Goal: Task Accomplishment & Management: Manage account settings

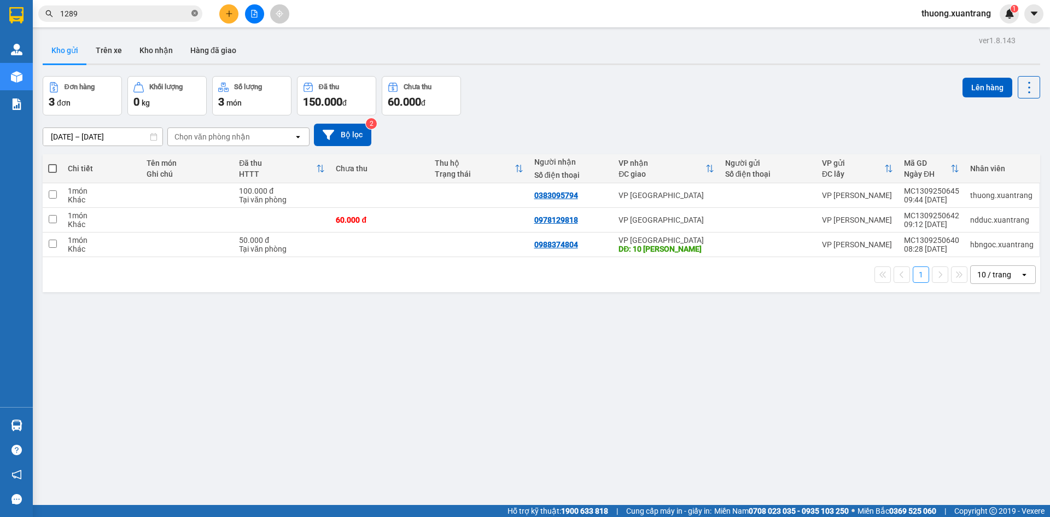
click at [194, 16] on icon "close-circle" at bounding box center [194, 13] width 7 height 7
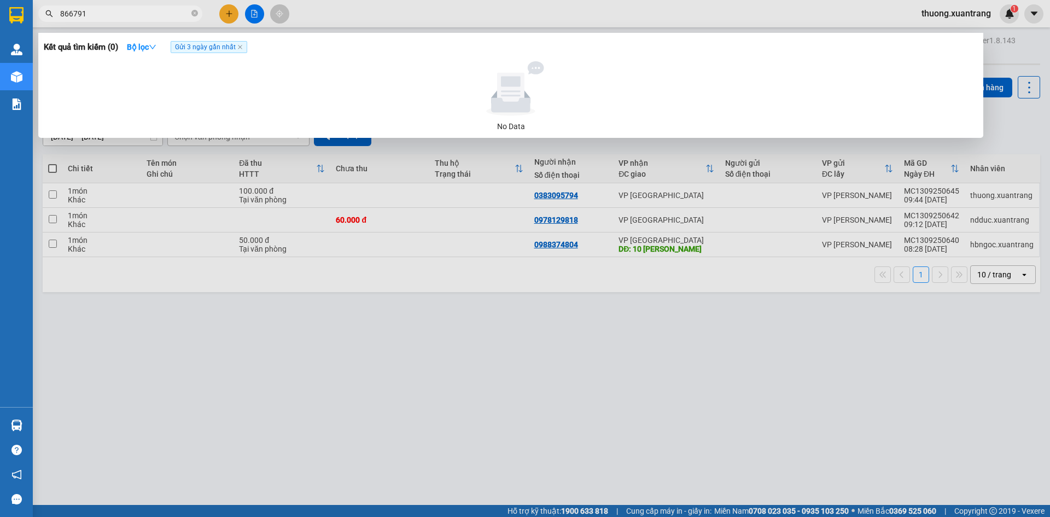
type input "866791"
click at [409, 30] on div at bounding box center [525, 258] width 1050 height 517
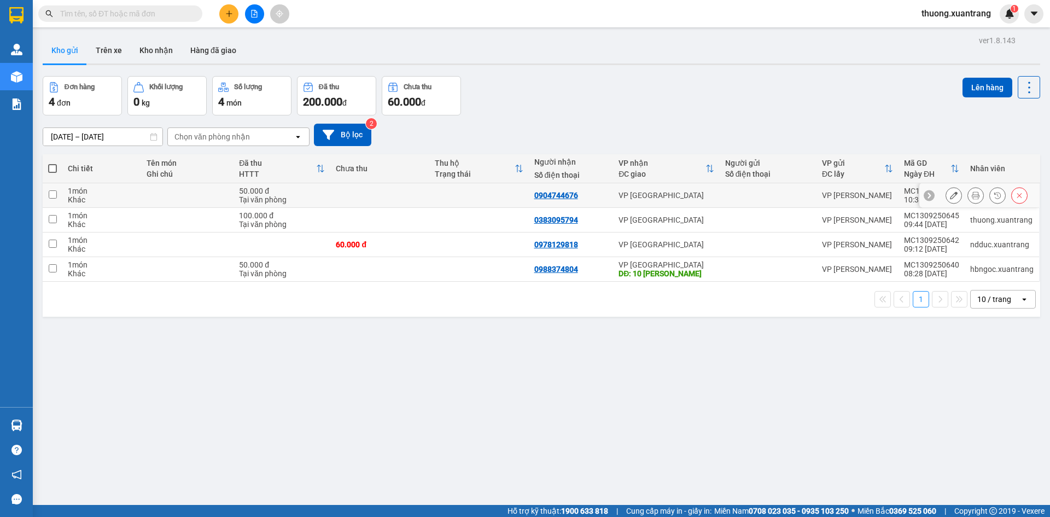
click at [972, 196] on icon at bounding box center [976, 195] width 8 height 8
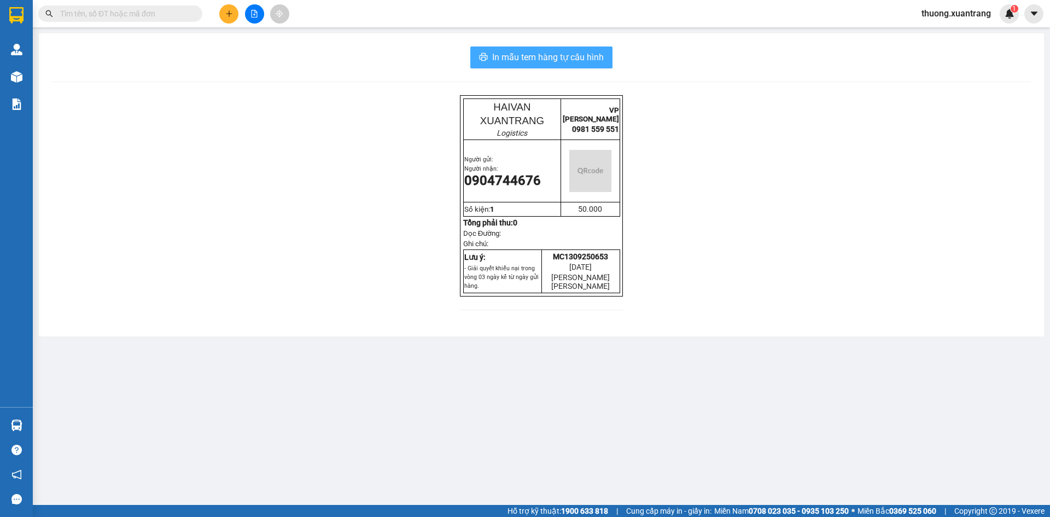
click at [554, 54] on span "In mẫu tem hàng tự cấu hình" at bounding box center [548, 57] width 112 height 14
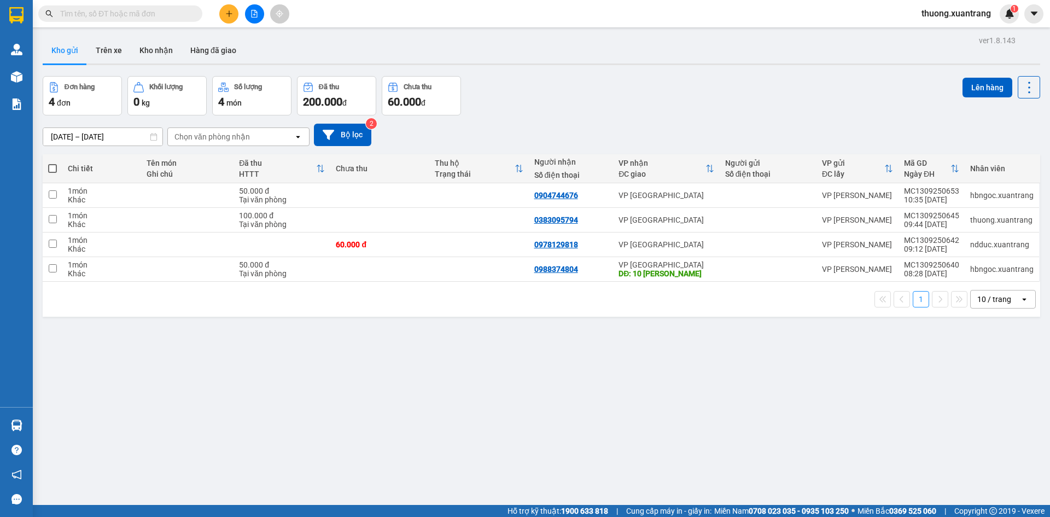
click at [120, 16] on input "text" at bounding box center [124, 14] width 129 height 12
paste input "0383333203"
type input "0383333203"
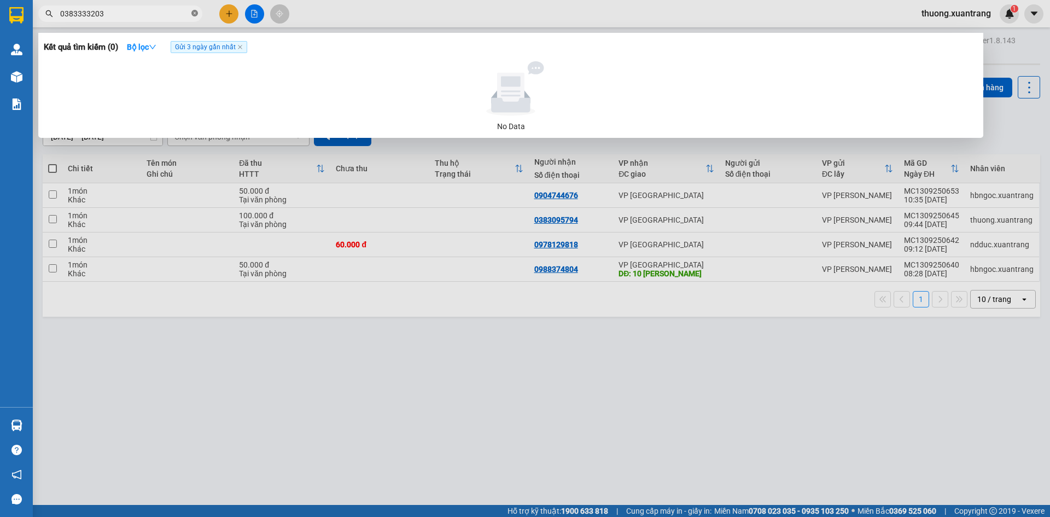
click at [194, 13] on icon "close-circle" at bounding box center [194, 13] width 7 height 7
drag, startPoint x: 84, startPoint y: 16, endPoint x: 7, endPoint y: 15, distance: 77.1
click at [7, 15] on section "Kết quả tìm kiếm ( 0 ) Bộ lọc Gửi 3 ngày gần nhất No Data 0966156026 thuong.xua…" at bounding box center [525, 258] width 1050 height 517
type input "6026"
click at [361, 19] on div at bounding box center [525, 258] width 1050 height 517
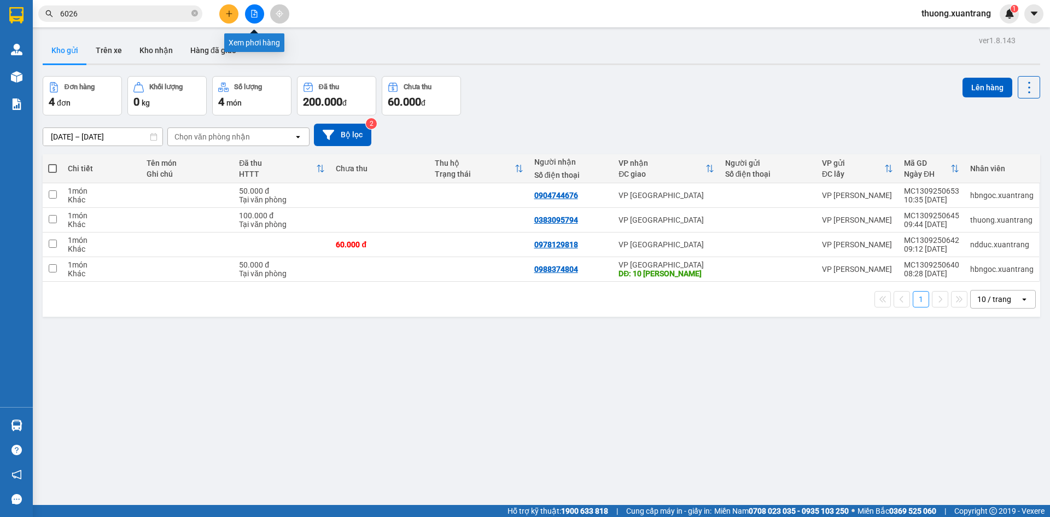
click at [251, 15] on icon "file-add" at bounding box center [255, 14] width 8 height 8
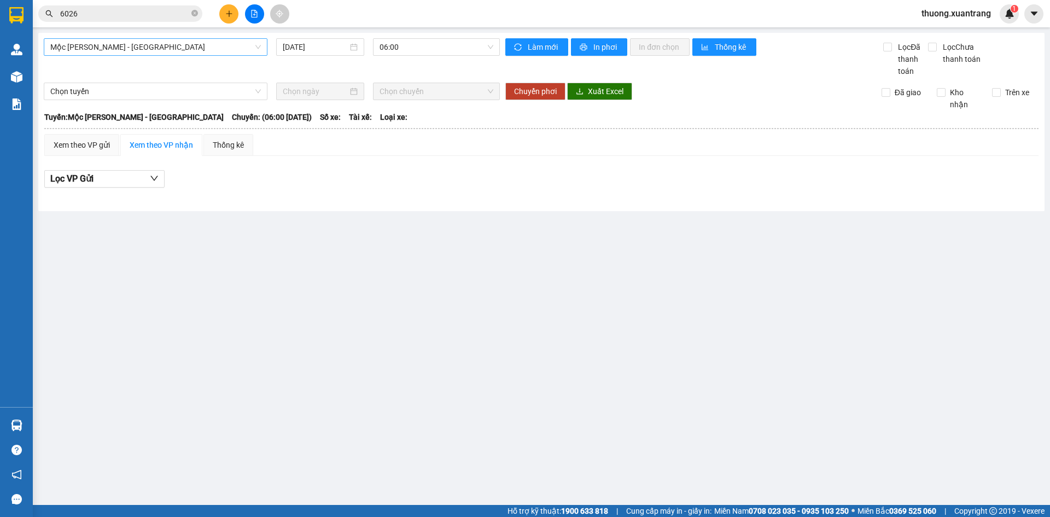
click at [156, 49] on span "Mộc Châu - Mỹ Đình" at bounding box center [155, 47] width 211 height 16
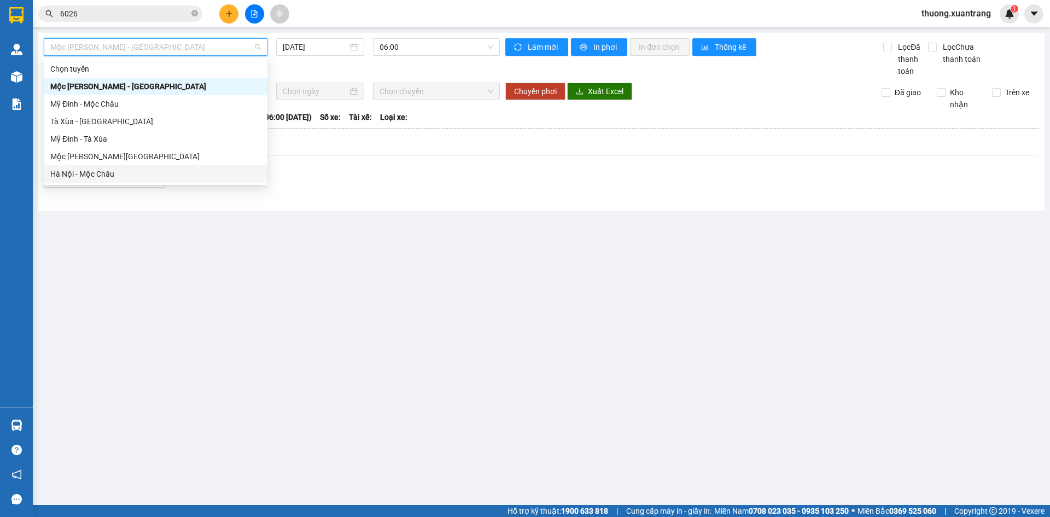
click at [114, 177] on div "Hà Nội - Mộc Châu" at bounding box center [155, 174] width 211 height 12
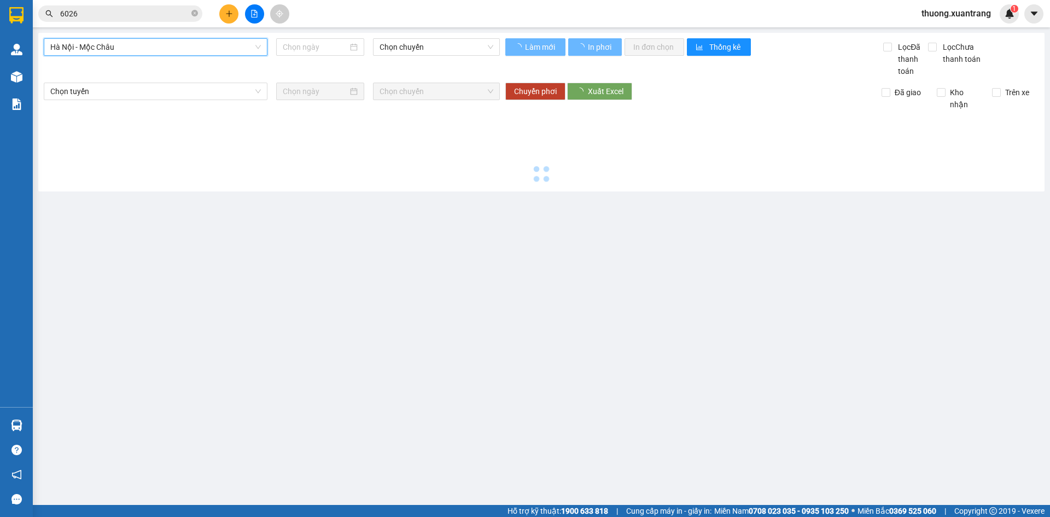
type input "13/09/2025"
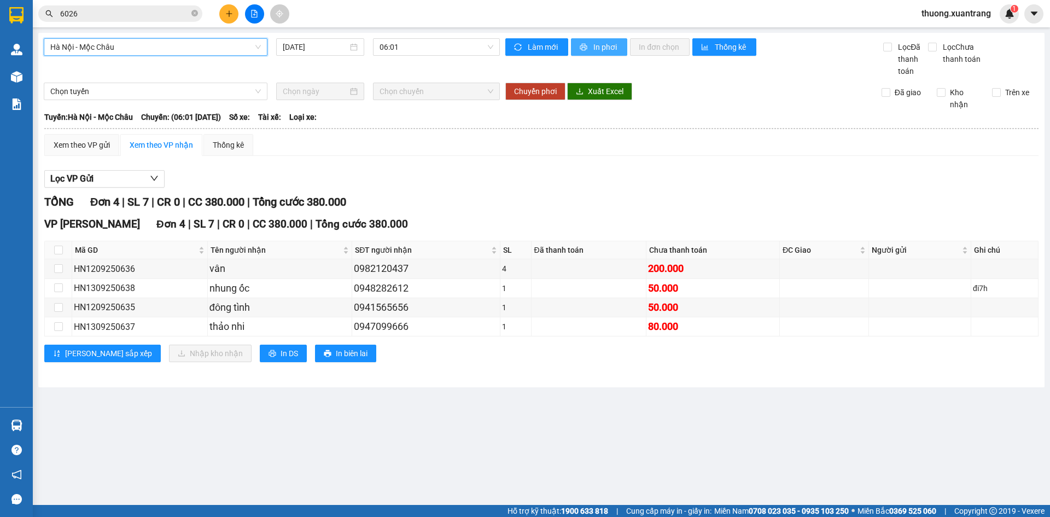
click at [585, 40] on button "In phơi" at bounding box center [599, 47] width 56 height 18
click at [415, 43] on span "06:01" at bounding box center [437, 47] width 114 height 16
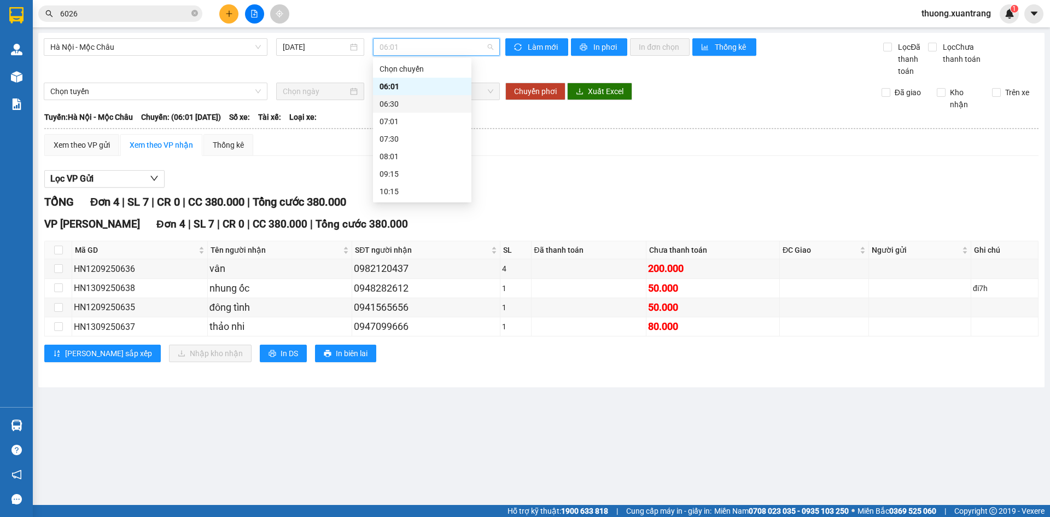
click at [418, 98] on div "06:30" at bounding box center [422, 104] width 85 height 12
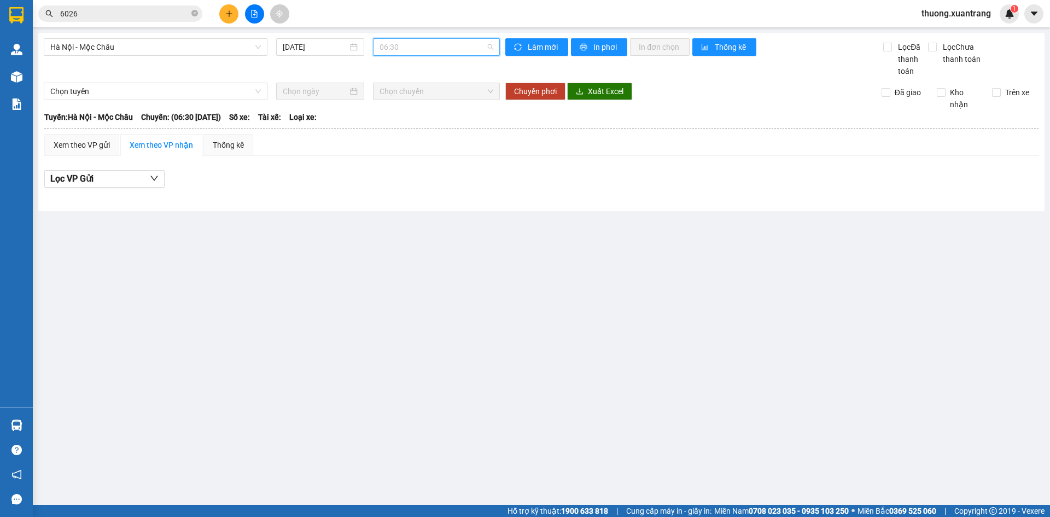
click at [419, 44] on span "06:30" at bounding box center [437, 47] width 114 height 16
click at [417, 124] on div "07:01" at bounding box center [422, 121] width 85 height 12
click at [426, 50] on span "07:01" at bounding box center [437, 47] width 114 height 16
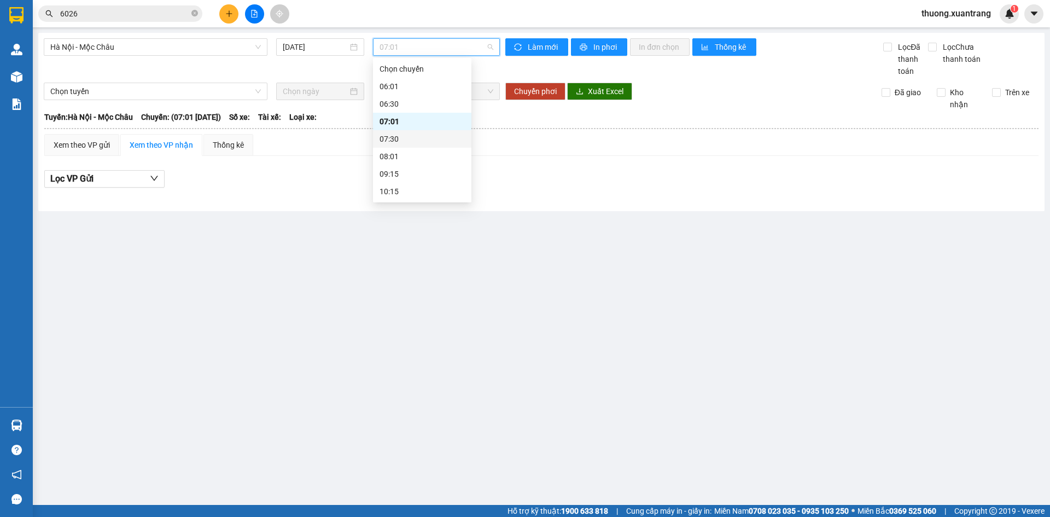
click at [414, 139] on div "07:30" at bounding box center [422, 139] width 85 height 12
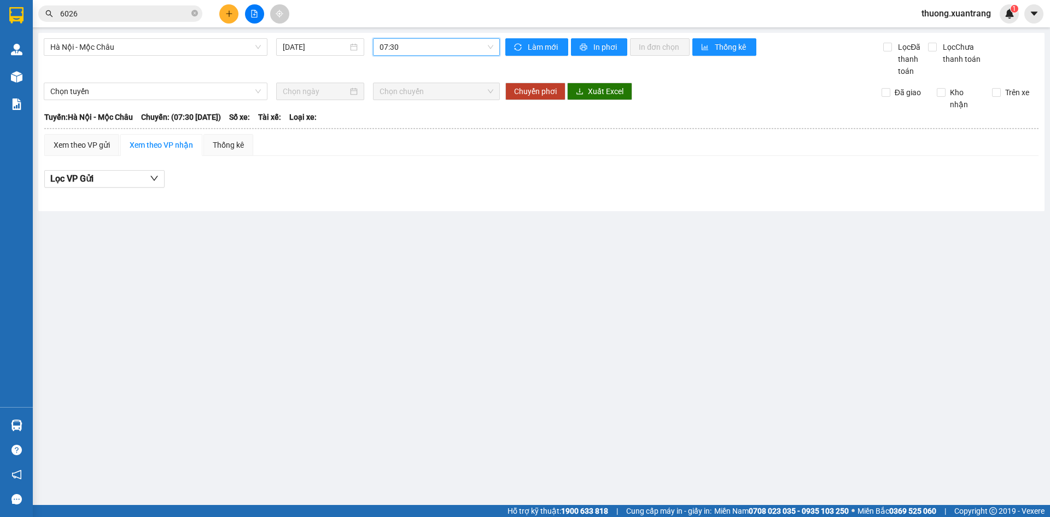
click at [433, 47] on span "07:30" at bounding box center [437, 47] width 114 height 16
click at [419, 151] on div "08:01" at bounding box center [422, 156] width 85 height 12
drag, startPoint x: 421, startPoint y: 49, endPoint x: 425, endPoint y: 80, distance: 31.4
click at [422, 48] on span "08:01" at bounding box center [437, 47] width 114 height 16
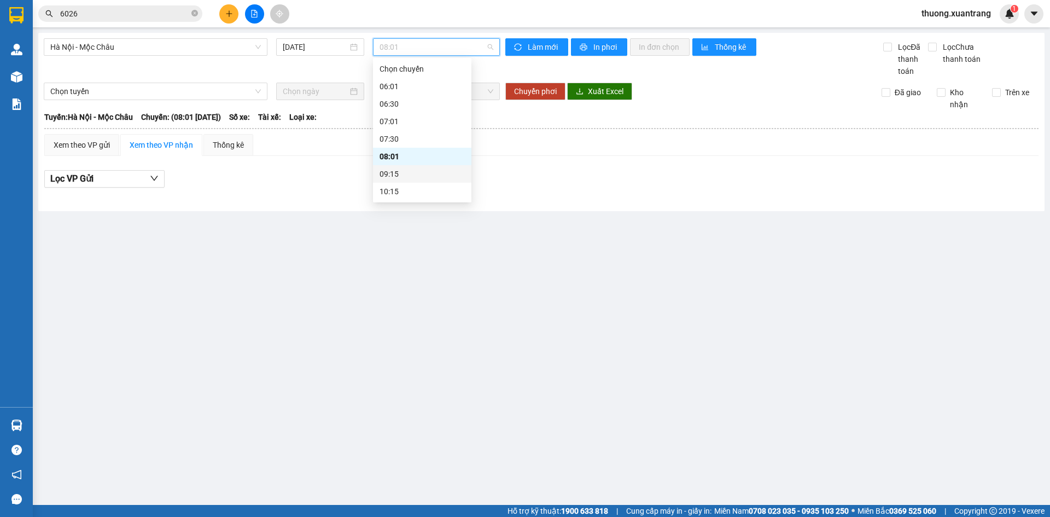
click at [419, 172] on div "09:15" at bounding box center [422, 174] width 85 height 12
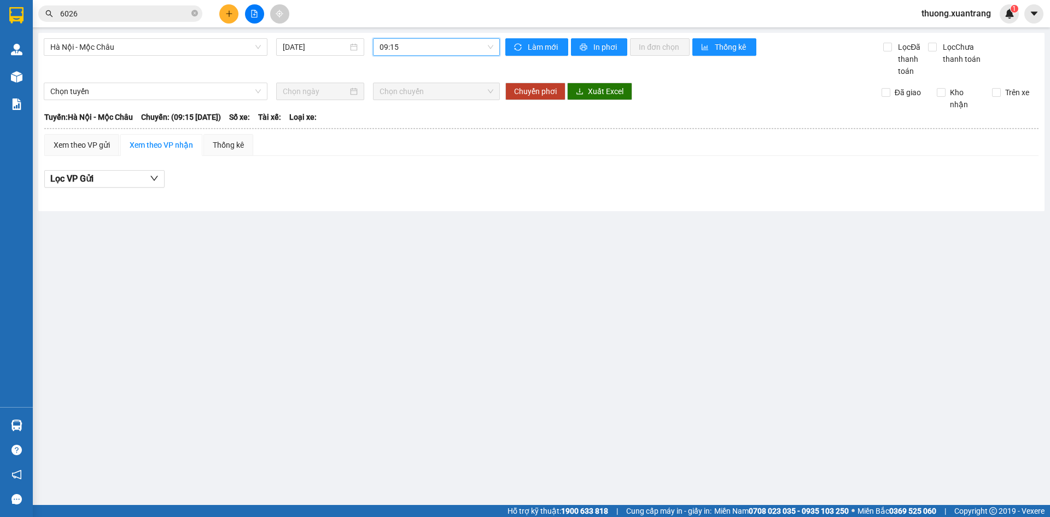
click at [446, 47] on span "09:15" at bounding box center [437, 47] width 114 height 16
click at [412, 191] on div "10:15" at bounding box center [422, 191] width 85 height 12
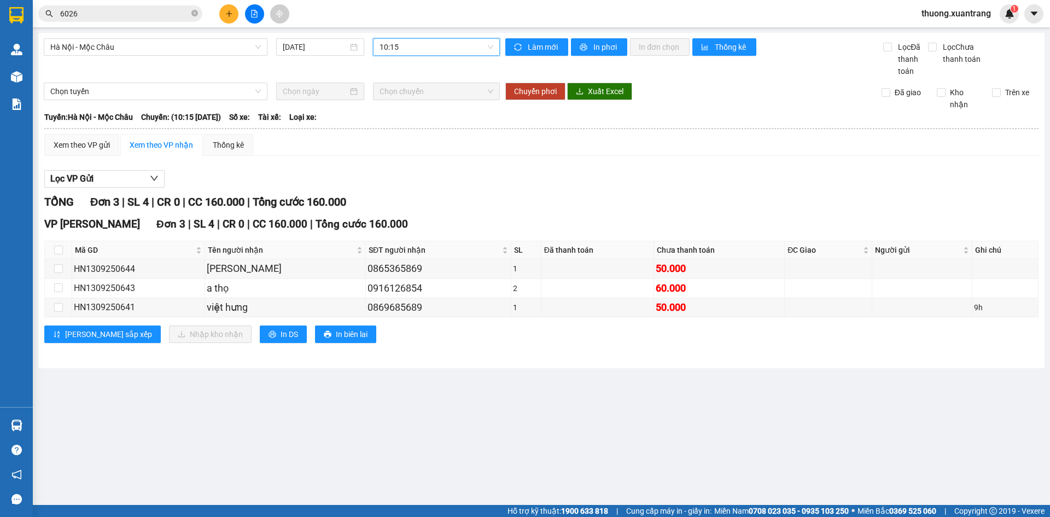
click at [582, 38] on div "Hà Nội - Mộc Châu 13/09/2025 10:15 10:15 Làm mới In phơi In đơn chọn Thống kê L…" at bounding box center [541, 200] width 1007 height 335
click at [594, 51] on span "In phơi" at bounding box center [606, 47] width 25 height 12
click at [448, 42] on span "10:15" at bounding box center [437, 47] width 114 height 16
click at [409, 151] on div "11:15" at bounding box center [422, 154] width 85 height 12
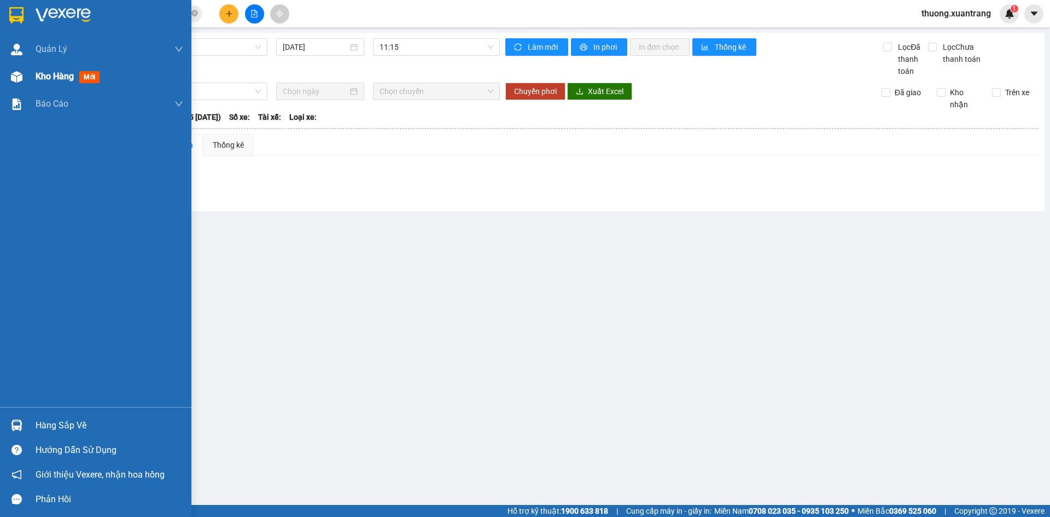
click at [15, 75] on img at bounding box center [16, 76] width 11 height 11
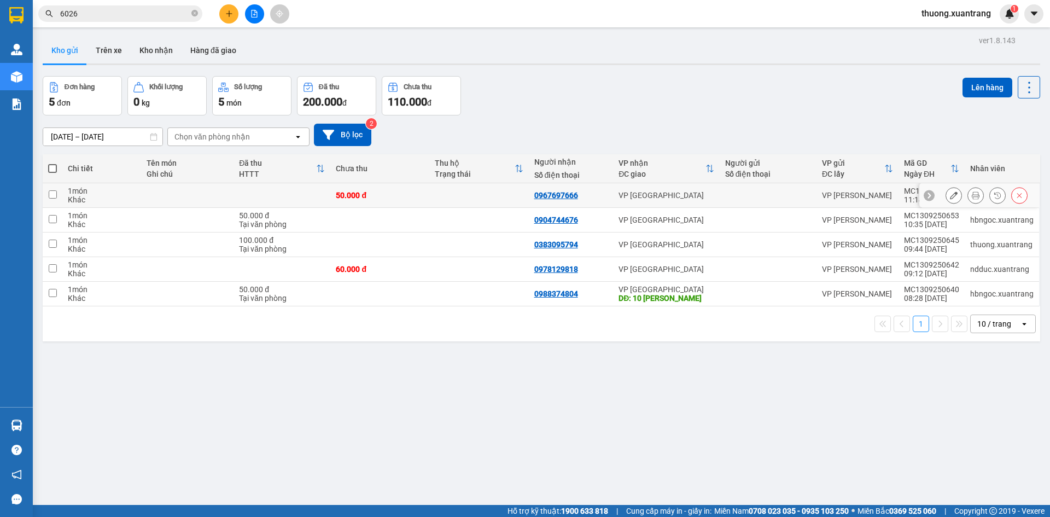
click at [972, 196] on icon at bounding box center [976, 195] width 8 height 8
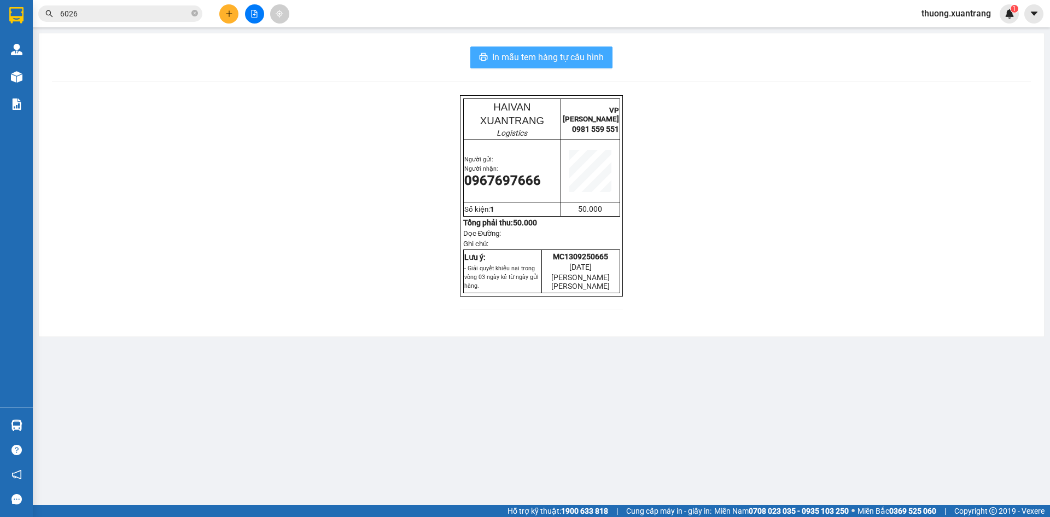
click at [573, 55] on span "In mẫu tem hàng tự cấu hình" at bounding box center [548, 57] width 112 height 14
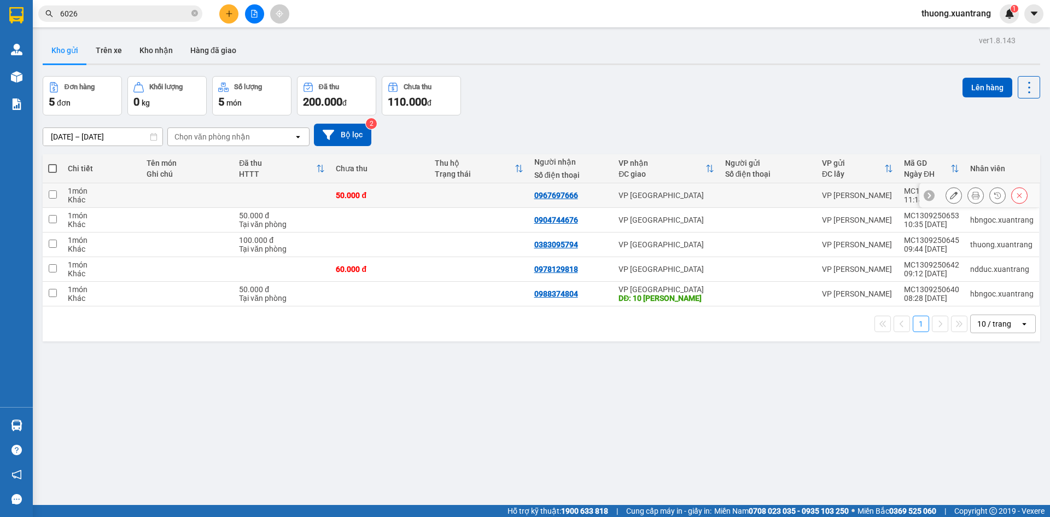
click at [972, 196] on icon at bounding box center [976, 195] width 8 height 8
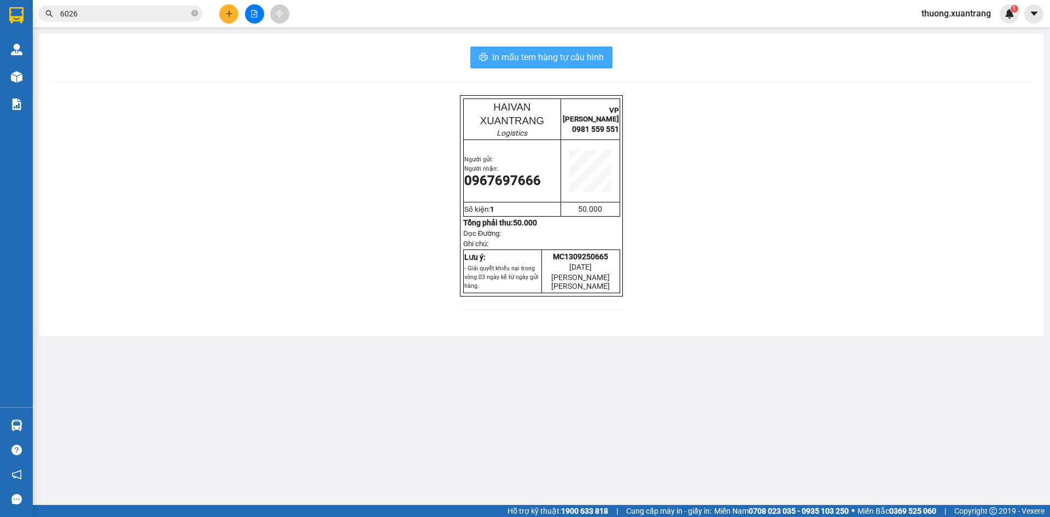
click at [574, 60] on span "In mẫu tem hàng tự cấu hình" at bounding box center [548, 57] width 112 height 14
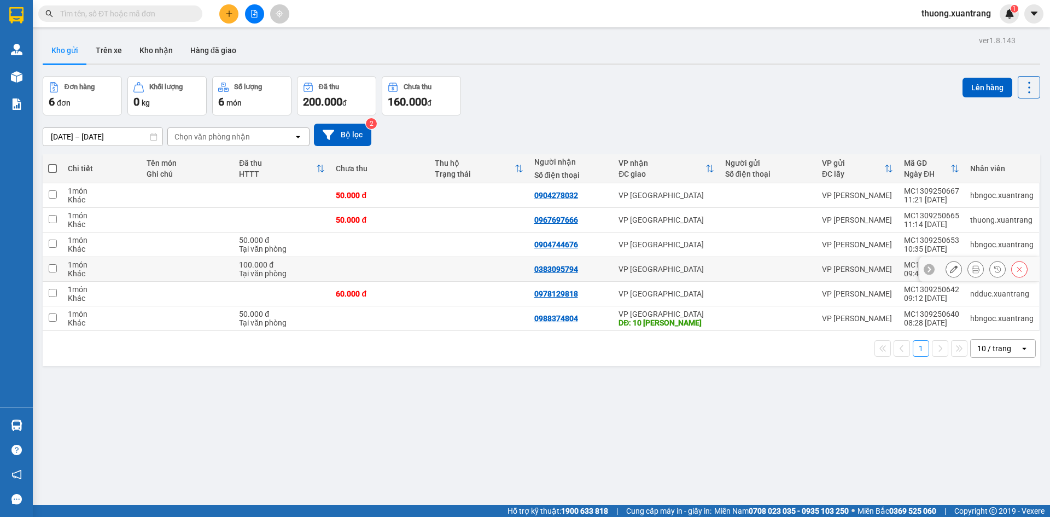
click at [417, 272] on td at bounding box center [379, 269] width 99 height 25
checkbox input "true"
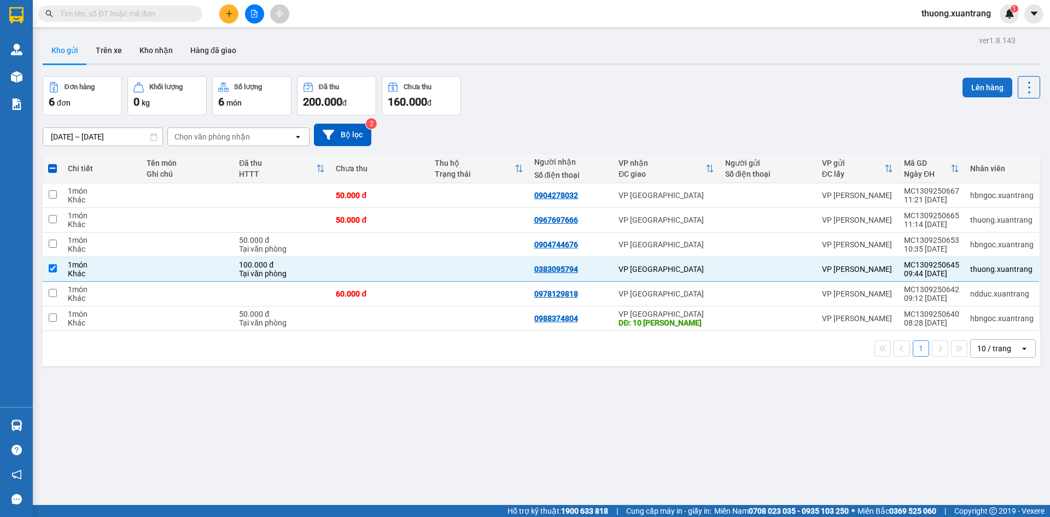
click at [984, 84] on button "Lên hàng" at bounding box center [988, 88] width 50 height 20
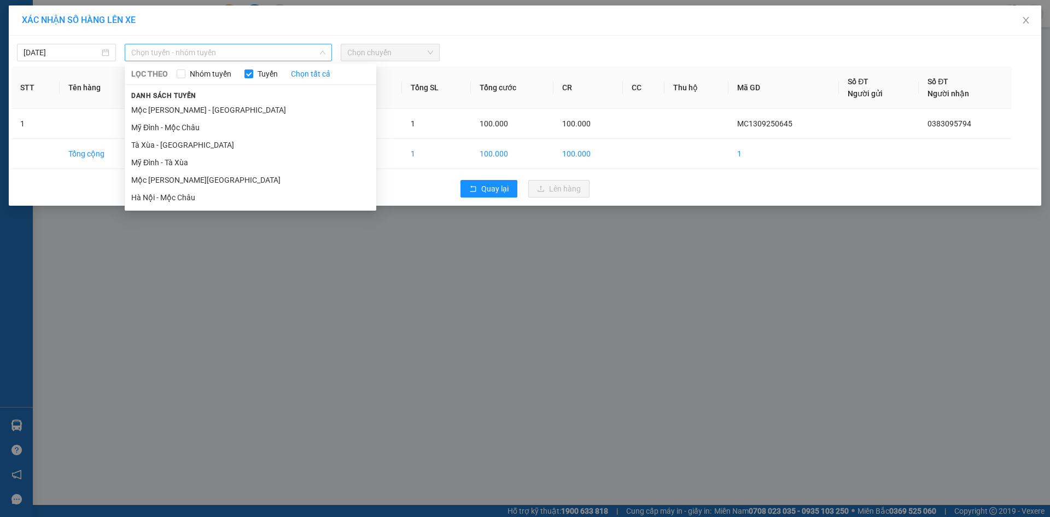
click at [191, 57] on span "Chọn tuyến - nhóm tuyến" at bounding box center [228, 52] width 194 height 16
click at [201, 107] on li "Mộc Châu - Mỹ Đình" at bounding box center [251, 110] width 252 height 18
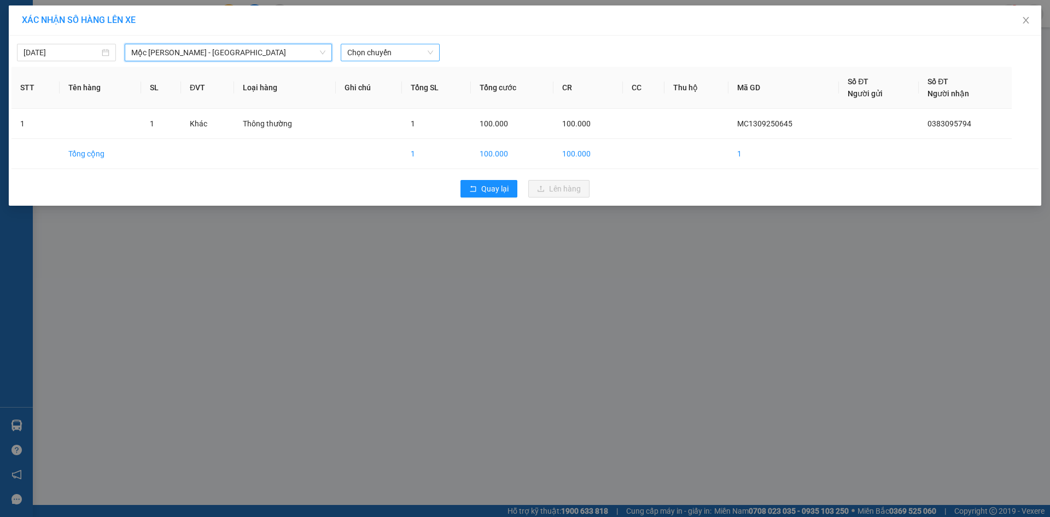
click at [391, 55] on span "Chọn chuyến" at bounding box center [390, 52] width 86 height 16
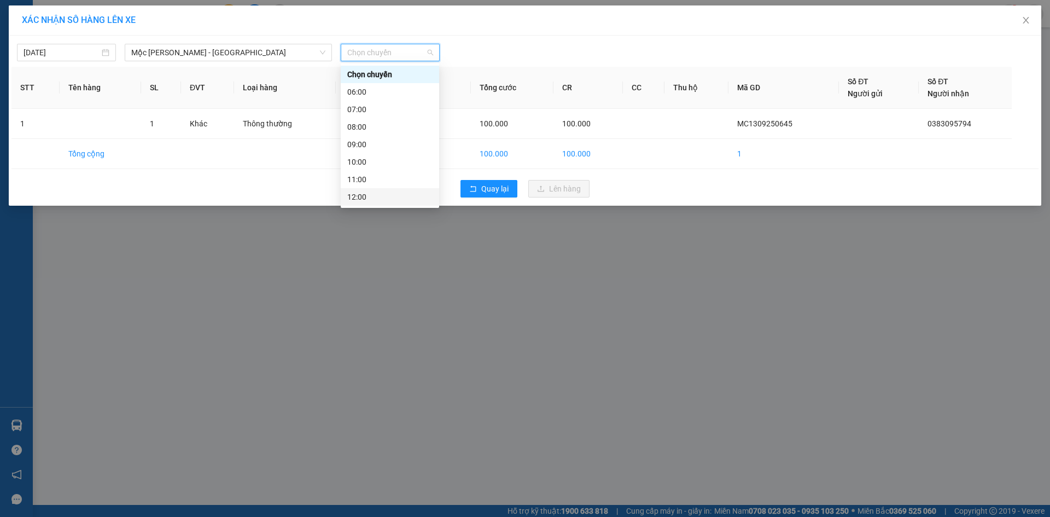
click at [386, 197] on div "12:00" at bounding box center [389, 197] width 85 height 12
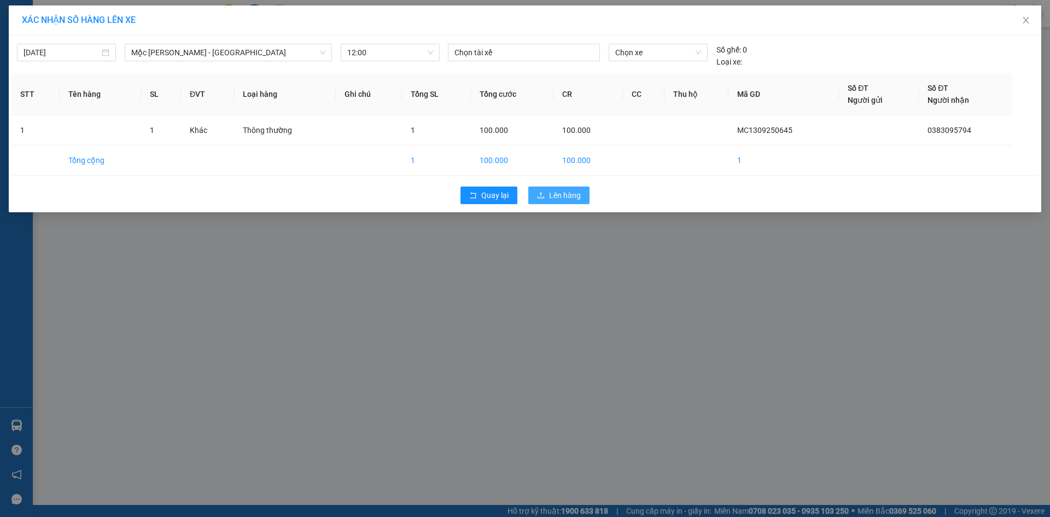
click at [552, 193] on span "Lên hàng" at bounding box center [565, 195] width 32 height 12
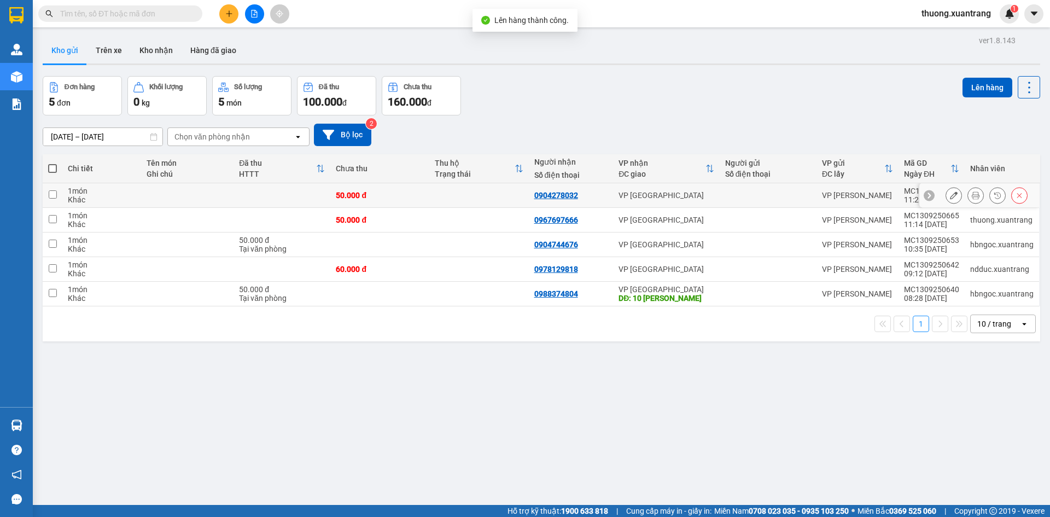
click at [972, 196] on icon at bounding box center [976, 195] width 8 height 8
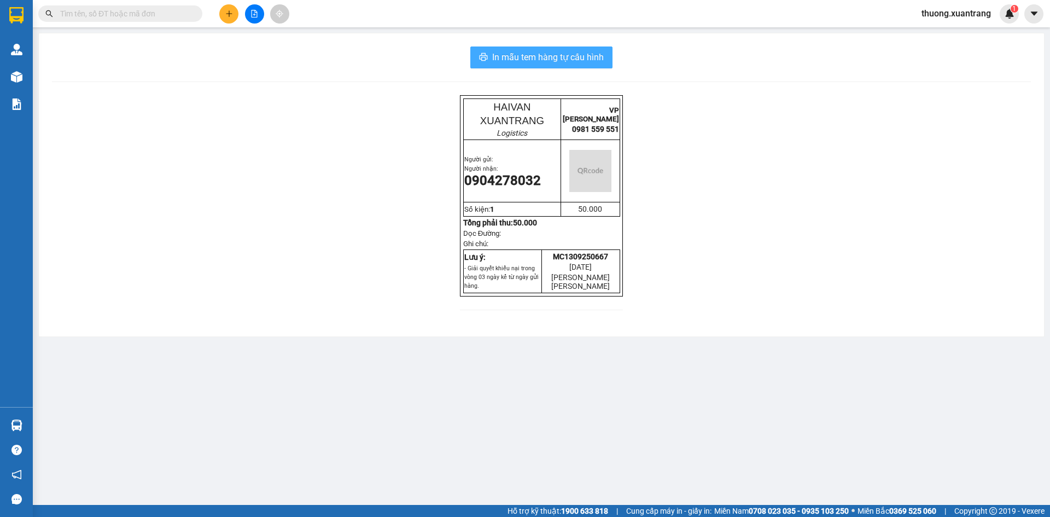
click at [540, 67] on button "In mẫu tem hàng tự cấu hình" at bounding box center [541, 57] width 142 height 22
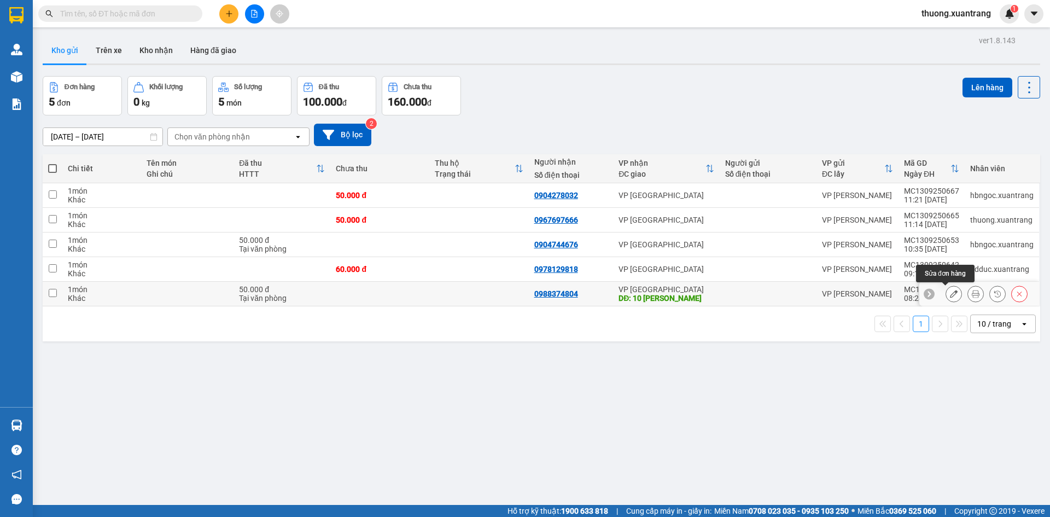
click at [950, 296] on icon at bounding box center [954, 294] width 8 height 8
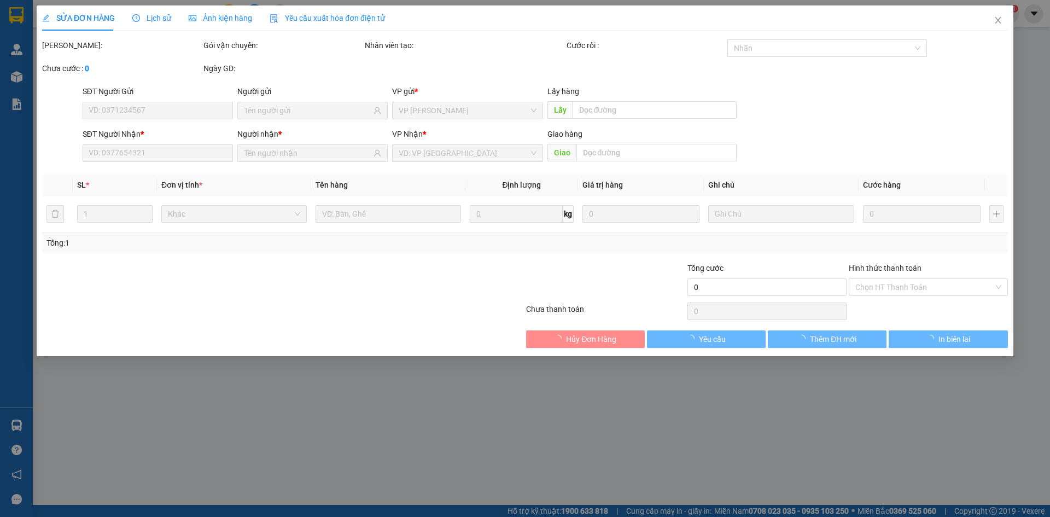
type input "0988374804"
type input "10 châu văn liêm"
type input "50.000"
type input "0"
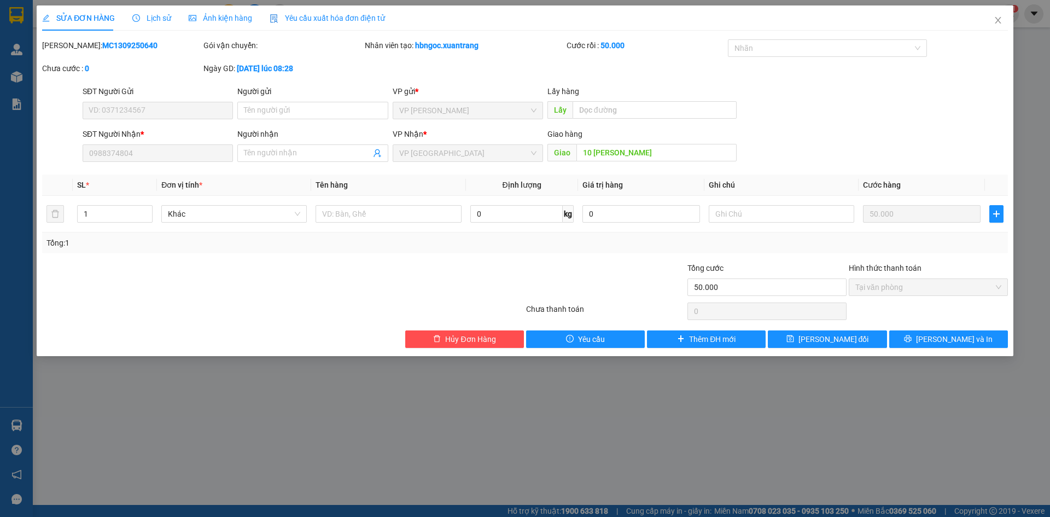
click at [220, 21] on span "Ảnh kiện hàng" at bounding box center [220, 18] width 63 height 9
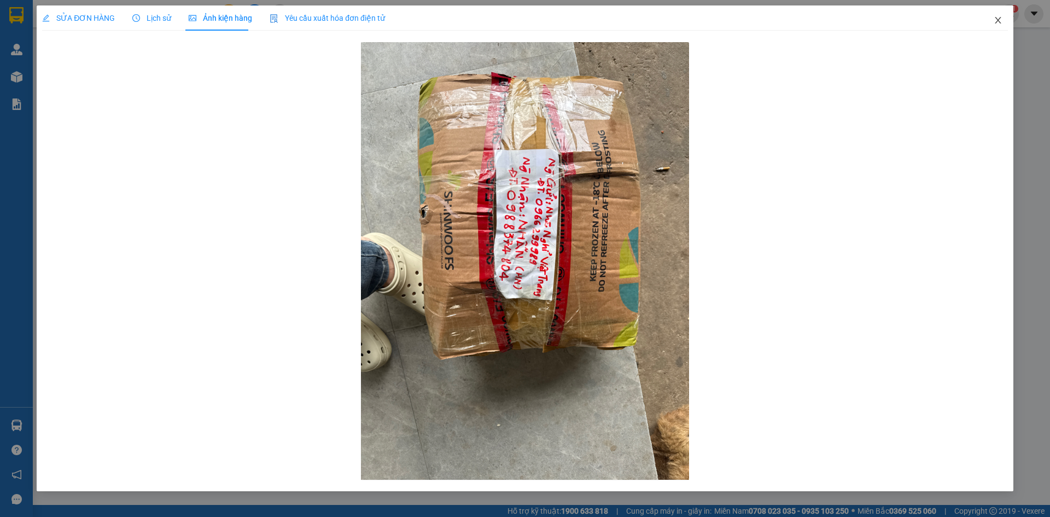
click at [997, 19] on icon "close" at bounding box center [998, 20] width 6 height 7
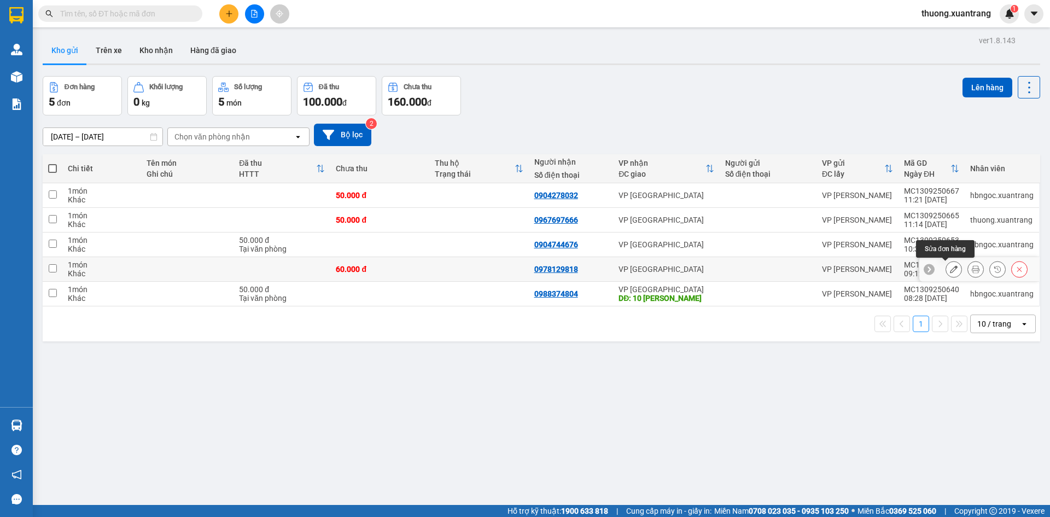
click at [950, 269] on icon at bounding box center [954, 269] width 8 height 8
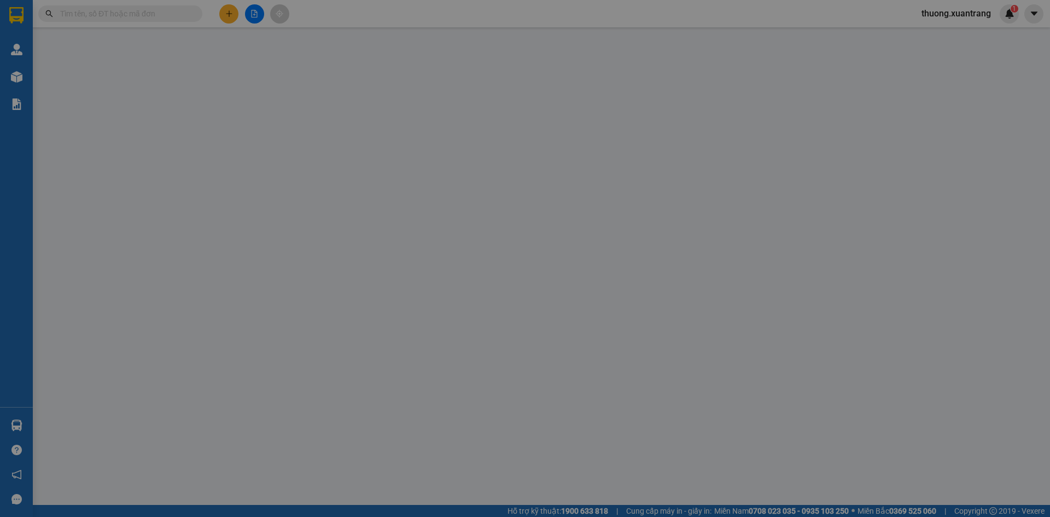
type input "0978129818"
type input "60.000"
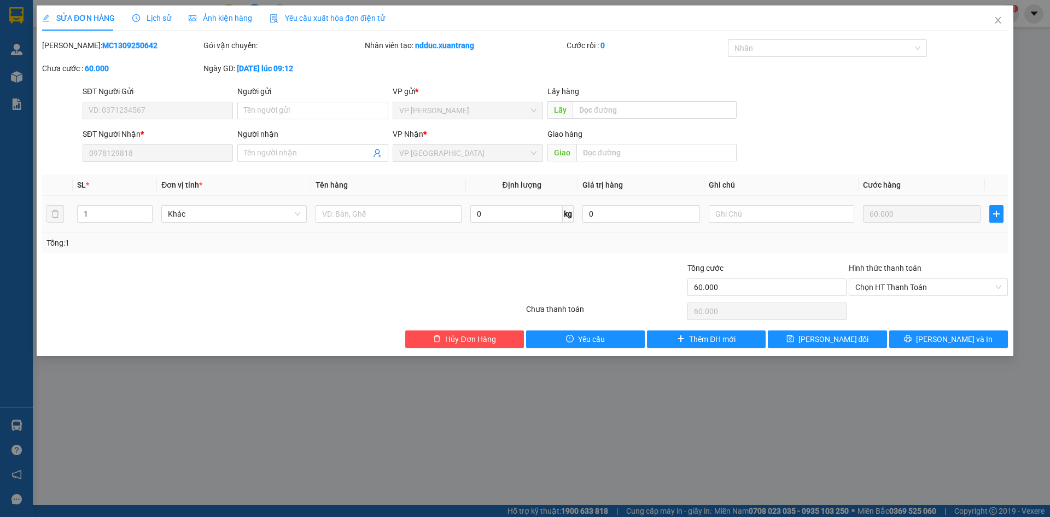
click at [211, 22] on span "Ảnh kiện hàng" at bounding box center [220, 18] width 63 height 9
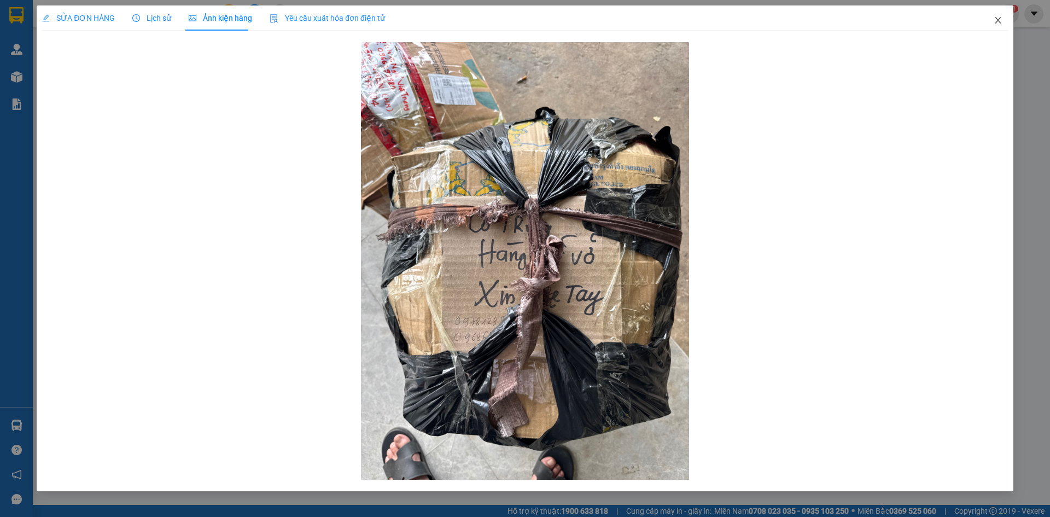
click at [999, 22] on icon "close" at bounding box center [998, 20] width 6 height 7
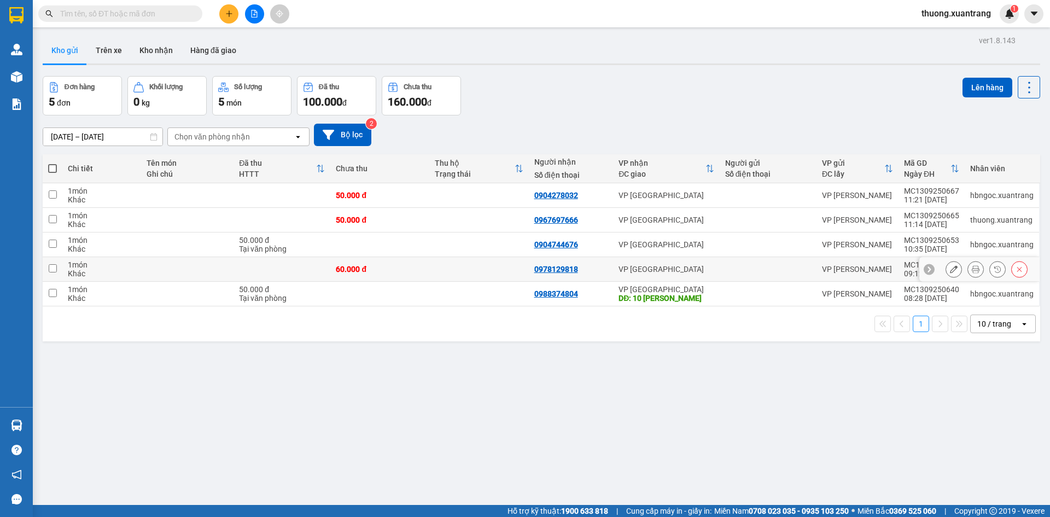
click at [399, 270] on div "60.000 đ" at bounding box center [380, 269] width 88 height 9
checkbox input "true"
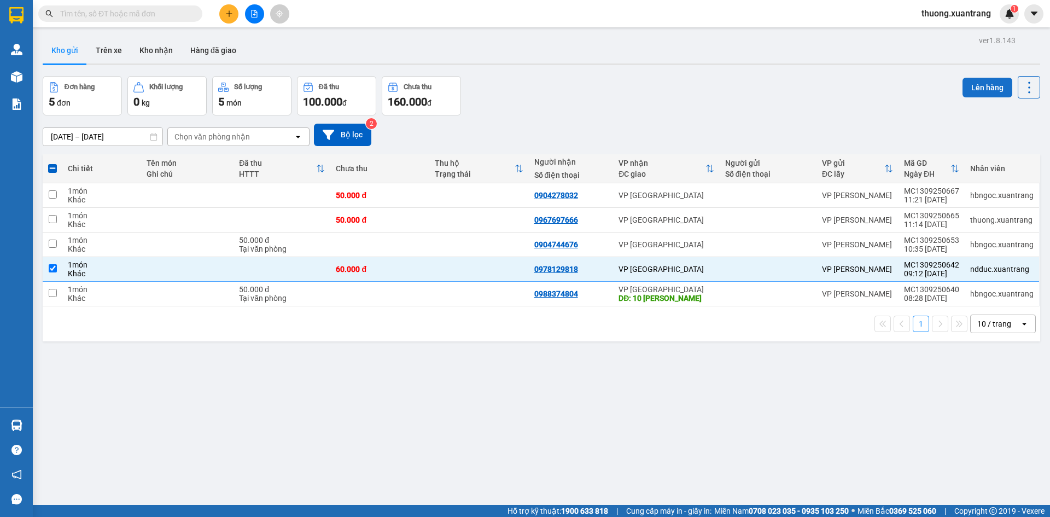
click at [964, 91] on button "Lên hàng" at bounding box center [988, 88] width 50 height 20
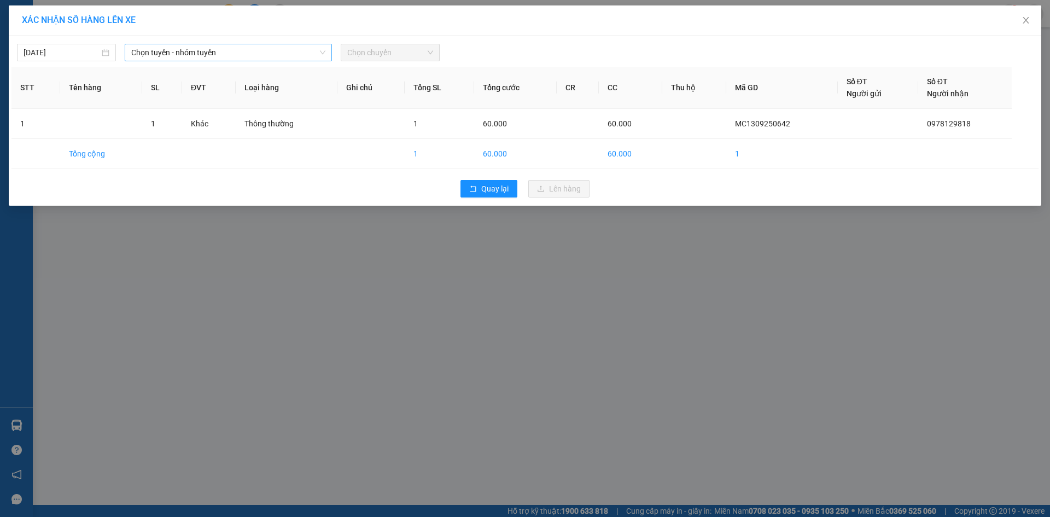
click at [183, 51] on span "Chọn tuyến - nhóm tuyến" at bounding box center [228, 52] width 194 height 16
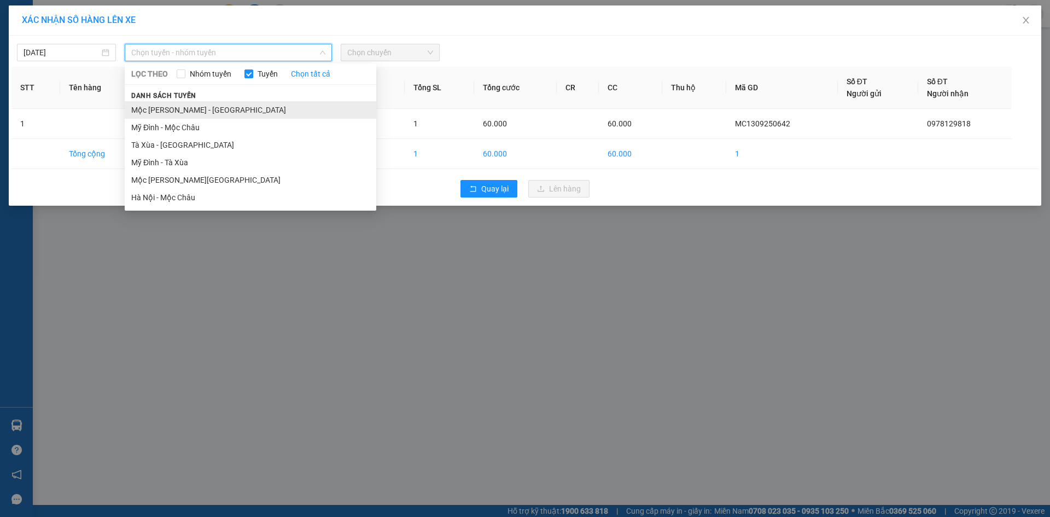
click at [193, 110] on li "Mộc Châu - Mỹ Đình" at bounding box center [251, 110] width 252 height 18
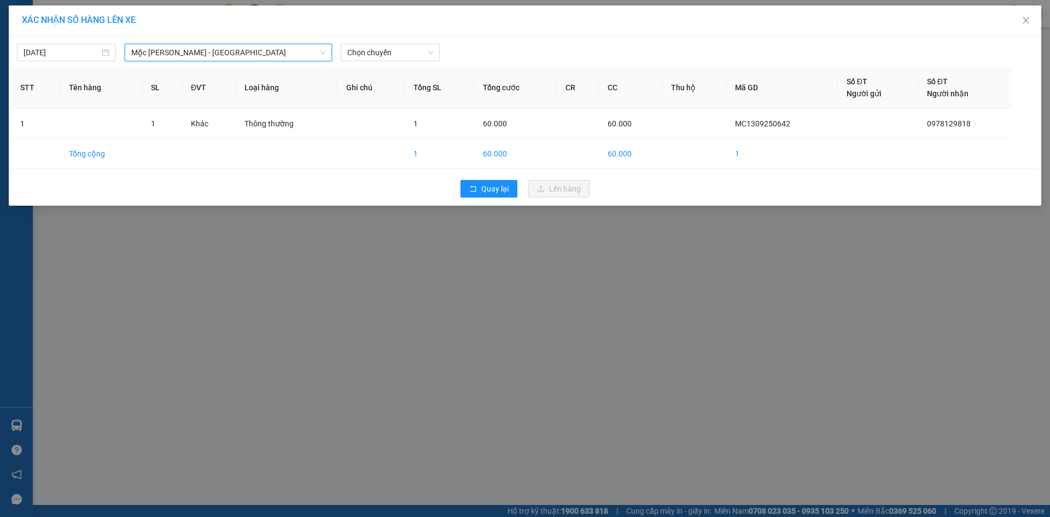
click at [206, 51] on span "Mộc Châu - Mỹ Đình" at bounding box center [228, 52] width 194 height 16
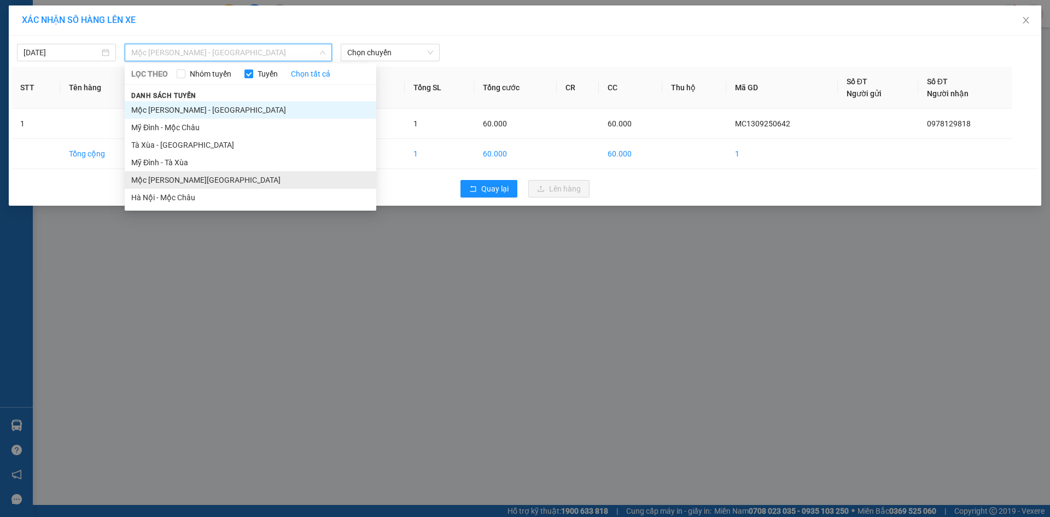
click at [218, 179] on li "Mộc Châu - Hà Nội" at bounding box center [251, 180] width 252 height 18
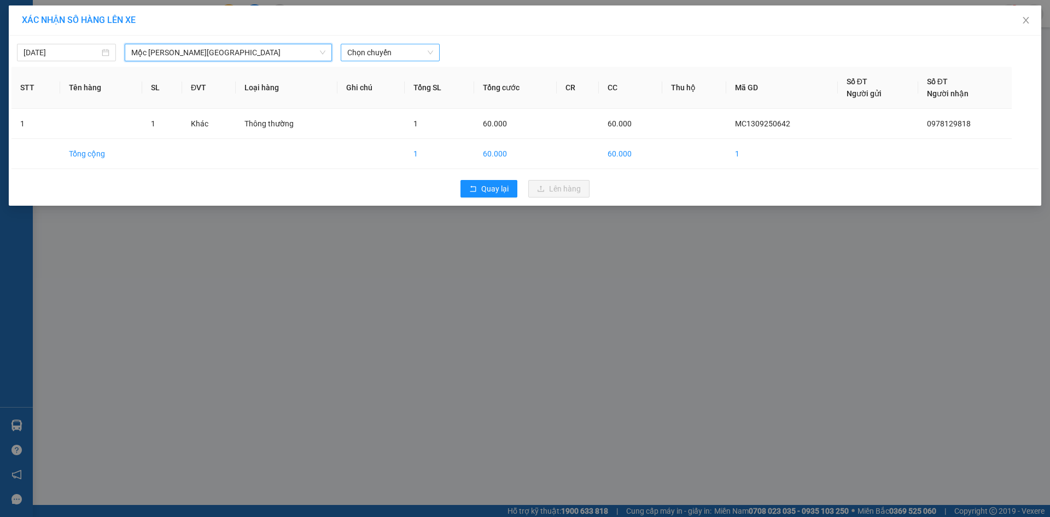
click at [383, 57] on span "Chọn chuyến" at bounding box center [390, 52] width 86 height 16
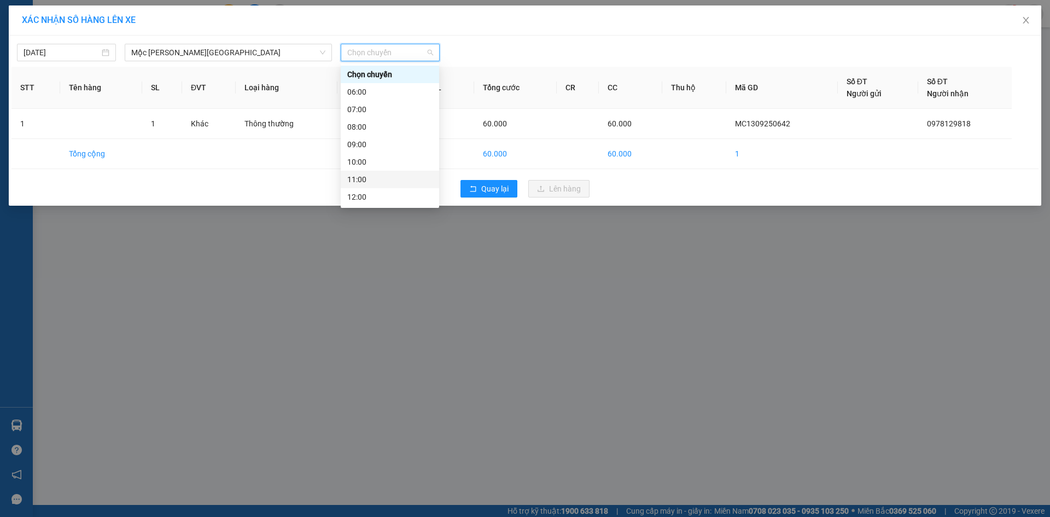
click at [376, 179] on div "11:00" at bounding box center [389, 179] width 85 height 12
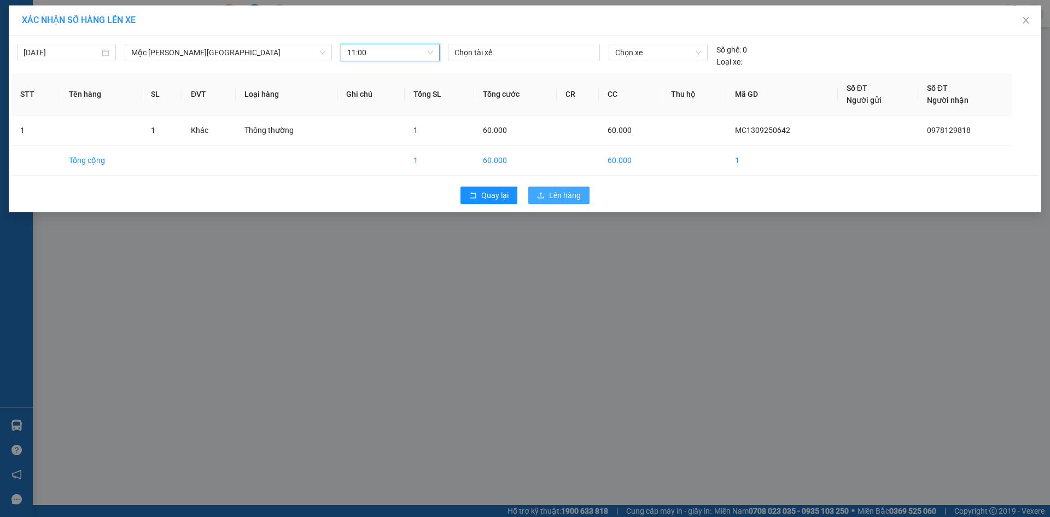
click at [559, 190] on span "Lên hàng" at bounding box center [565, 195] width 32 height 12
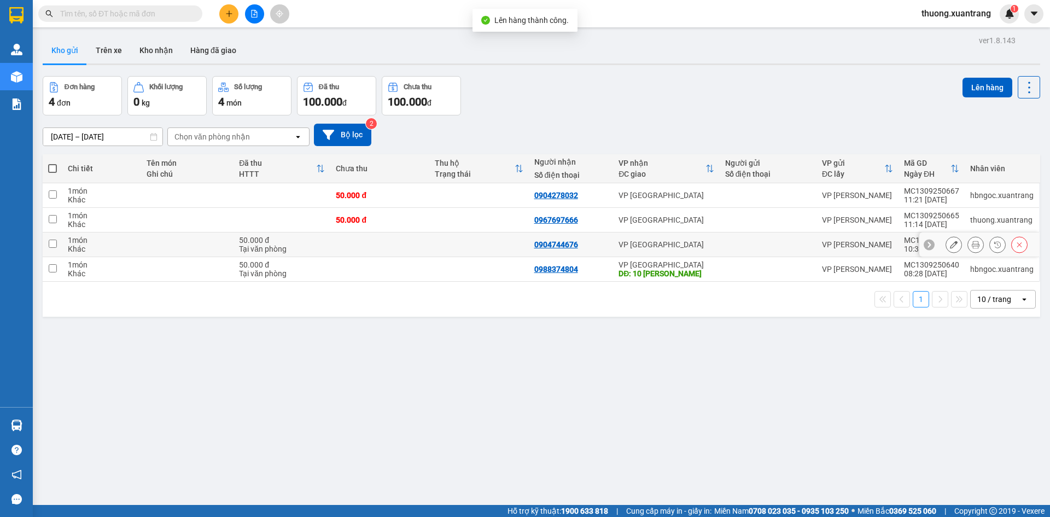
click at [950, 245] on icon at bounding box center [954, 245] width 8 height 8
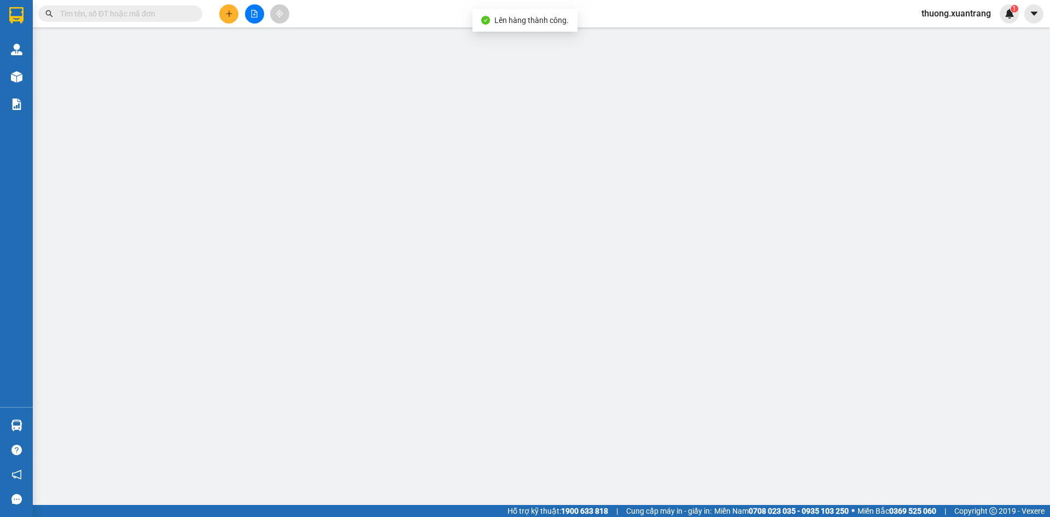
type input "0904744676"
type input "50.000"
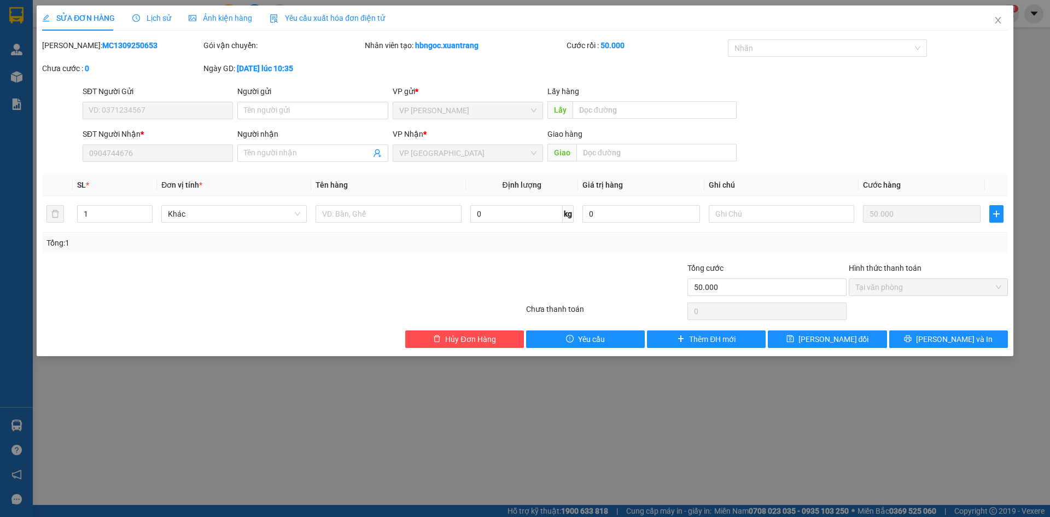
click at [231, 26] on div "Ảnh kiện hàng" at bounding box center [220, 17] width 63 height 25
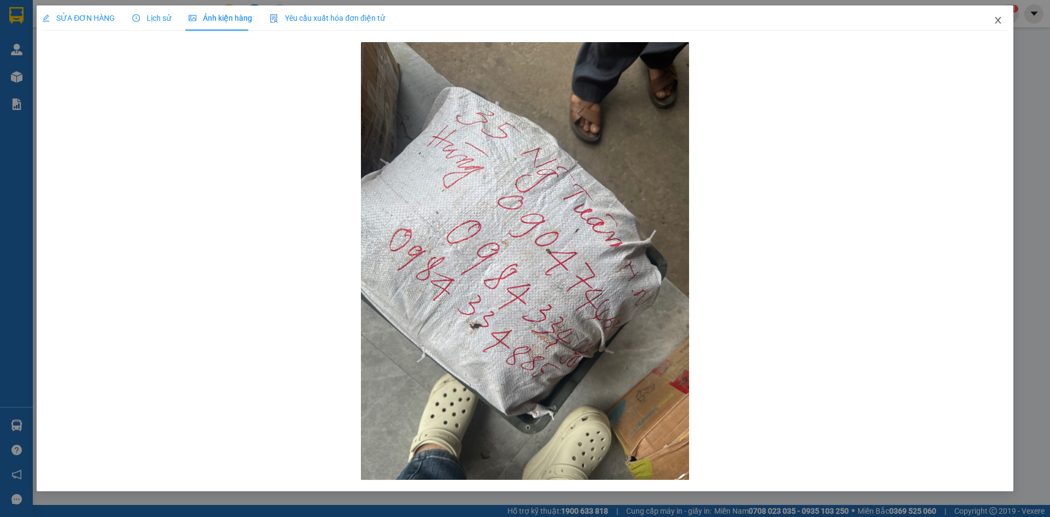
click at [997, 20] on icon "close" at bounding box center [998, 20] width 9 height 9
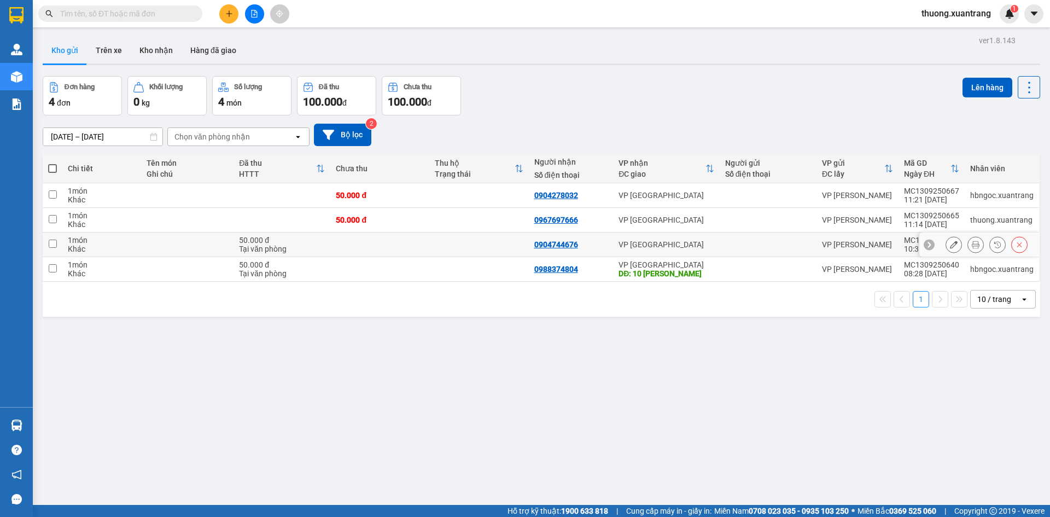
click at [331, 255] on td at bounding box center [379, 244] width 99 height 25
checkbox input "true"
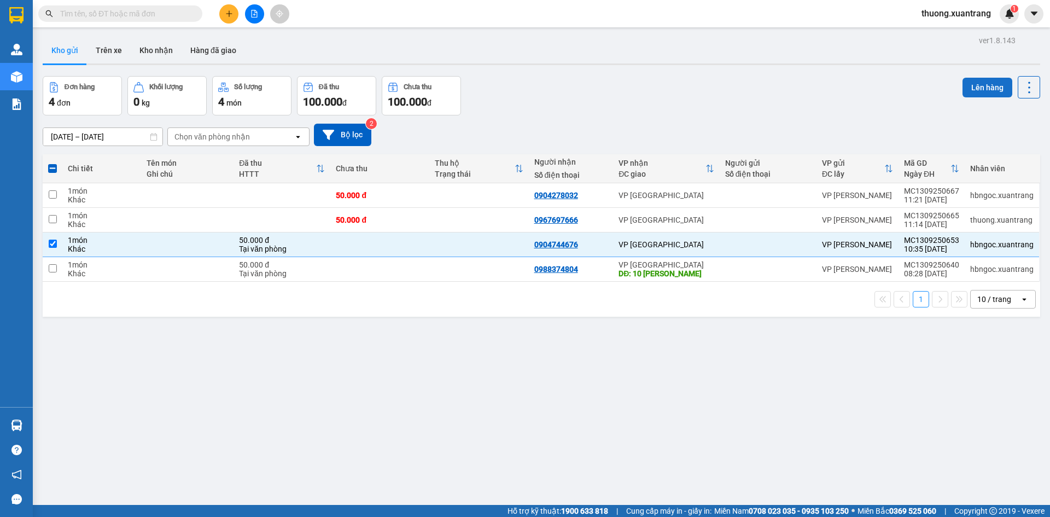
click at [972, 88] on button "Lên hàng" at bounding box center [988, 88] width 50 height 20
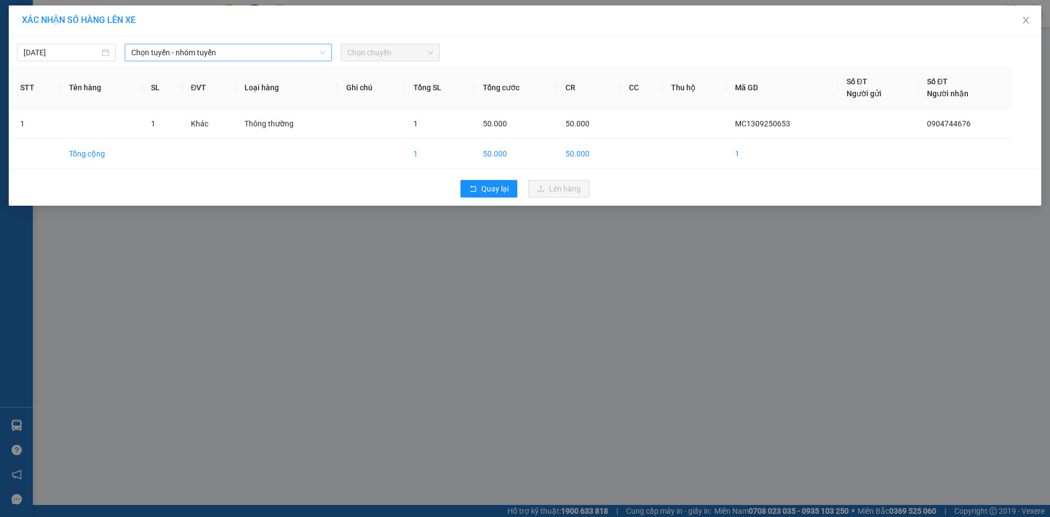
click at [222, 56] on span "Chọn tuyến - nhóm tuyến" at bounding box center [228, 52] width 194 height 16
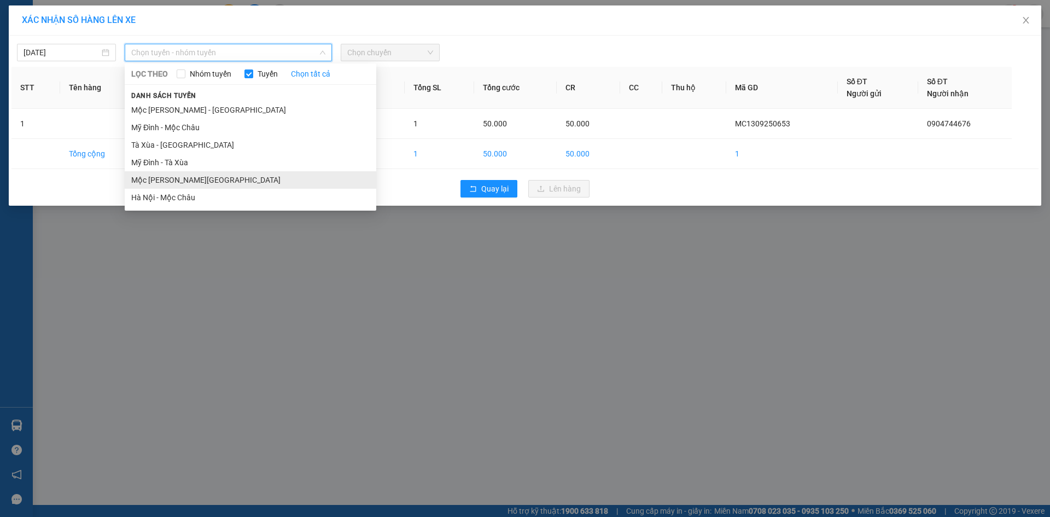
click at [202, 176] on li "Mộc Châu - Hà Nội" at bounding box center [251, 180] width 252 height 18
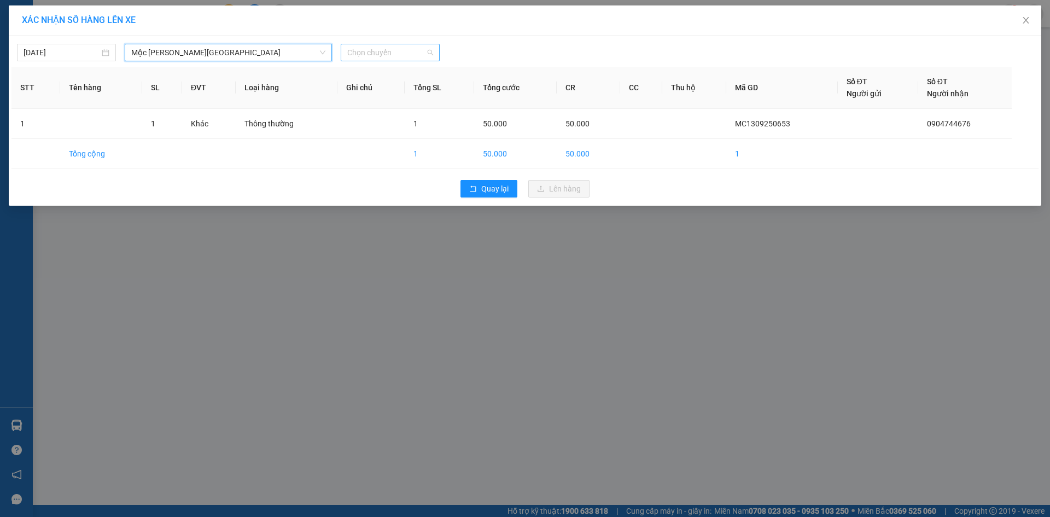
click at [393, 54] on span "Chọn chuyến" at bounding box center [390, 52] width 86 height 16
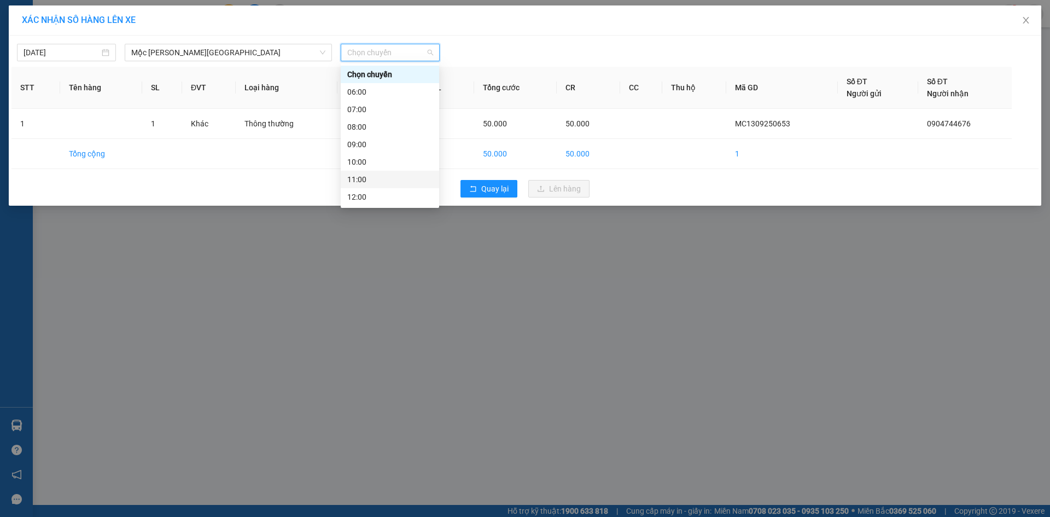
click at [397, 174] on div "11:00" at bounding box center [389, 179] width 85 height 12
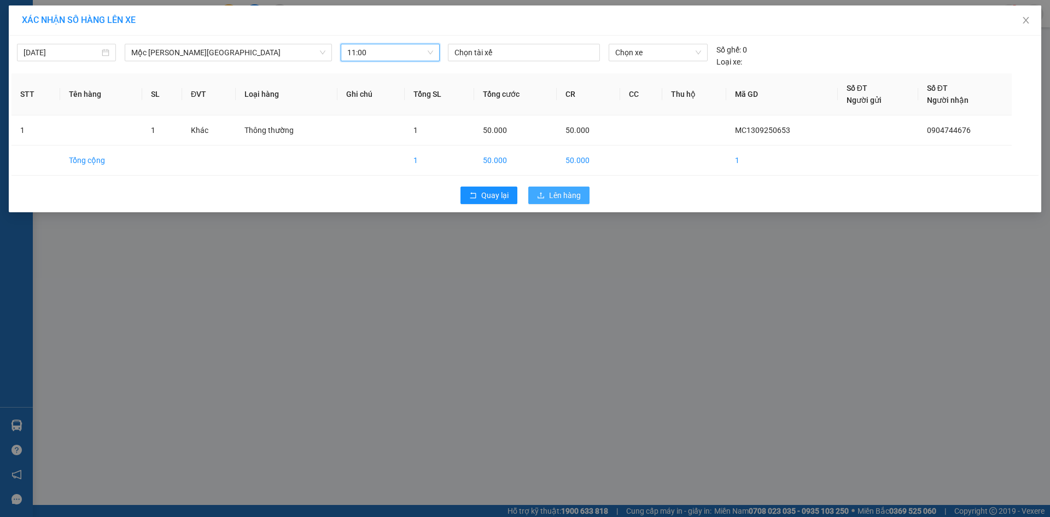
click at [561, 194] on button "Lên hàng" at bounding box center [558, 196] width 61 height 18
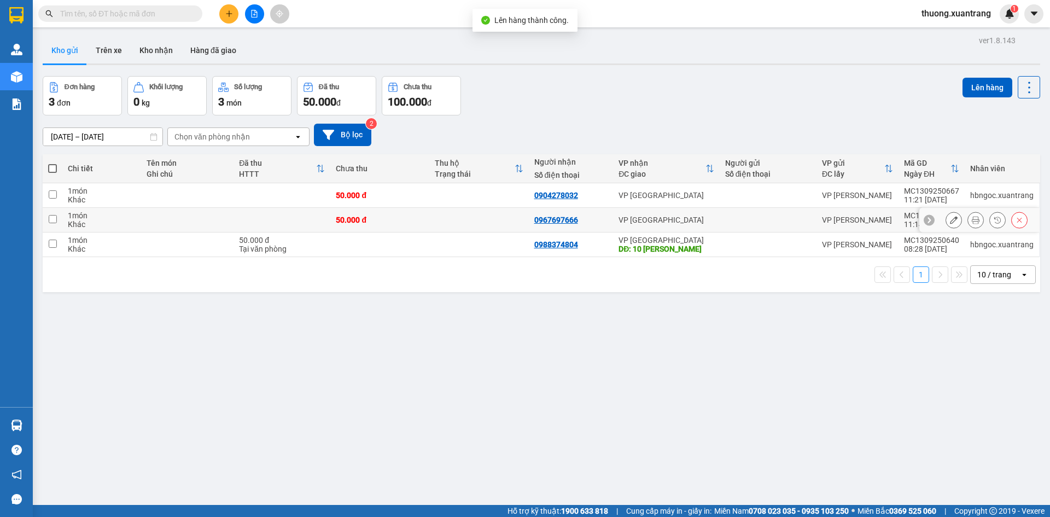
click at [950, 218] on icon at bounding box center [954, 220] width 8 height 8
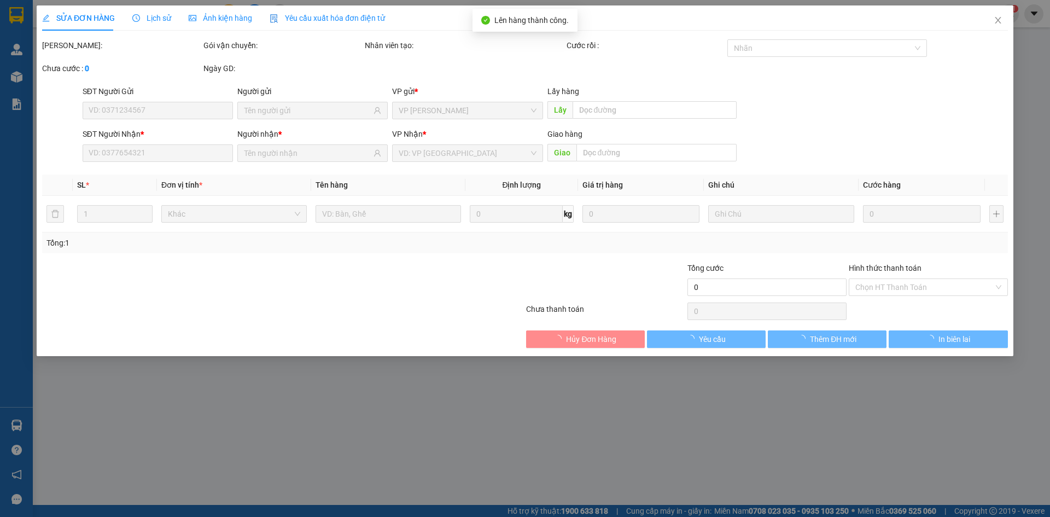
type input "0967697666"
type input "50.000"
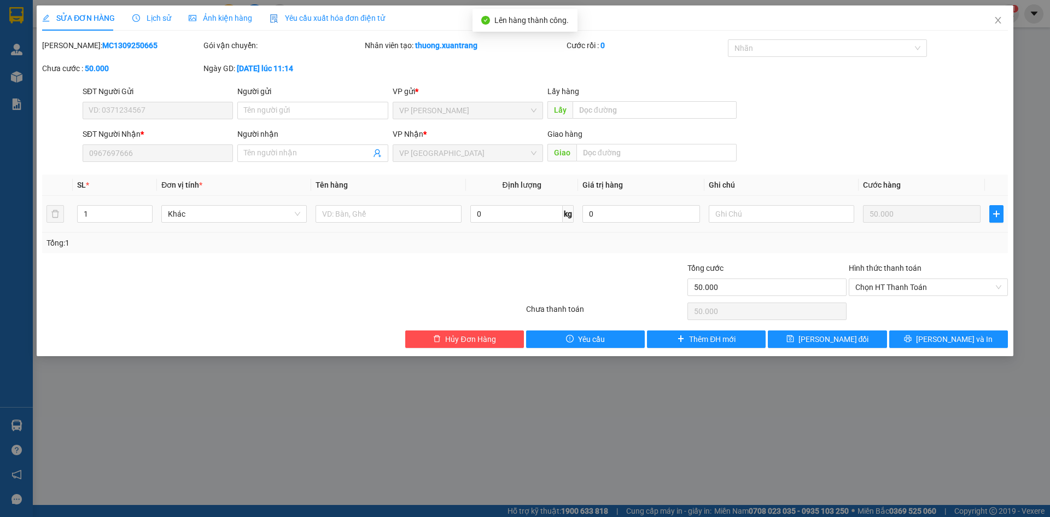
click at [208, 18] on span "Ảnh kiện hàng" at bounding box center [220, 18] width 63 height 9
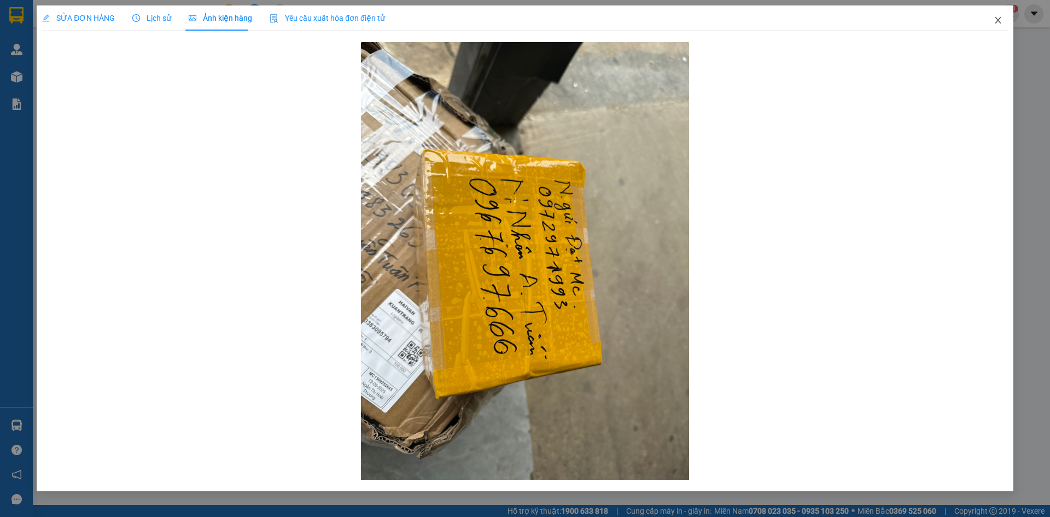
click at [999, 18] on icon "close" at bounding box center [998, 20] width 9 height 9
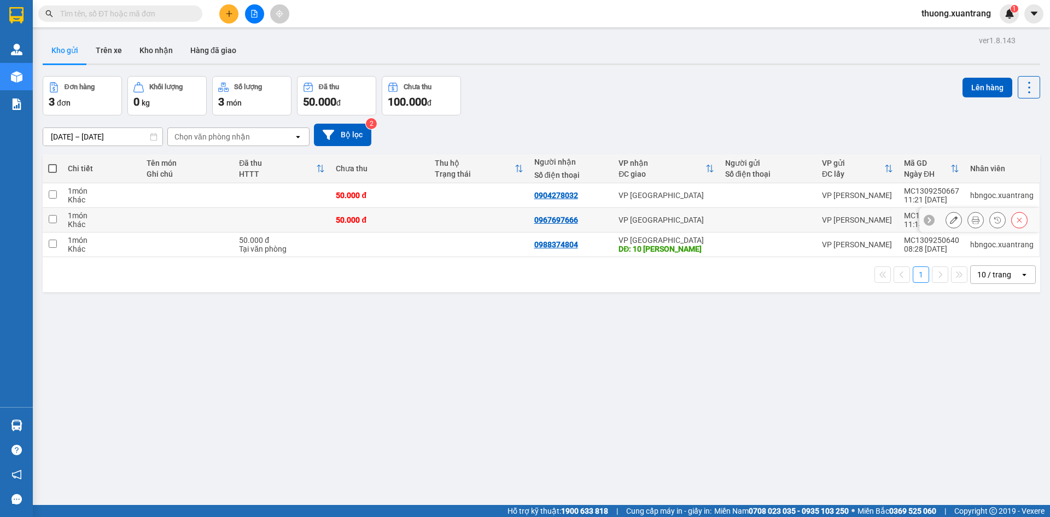
click at [409, 222] on div "50.000 đ" at bounding box center [380, 220] width 88 height 9
checkbox input "true"
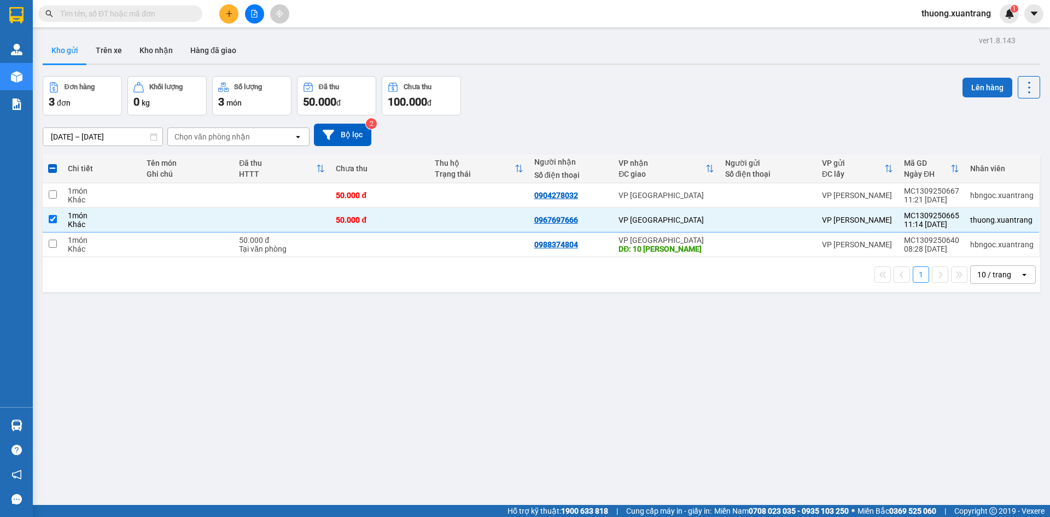
click at [979, 90] on button "Lên hàng" at bounding box center [988, 88] width 50 height 20
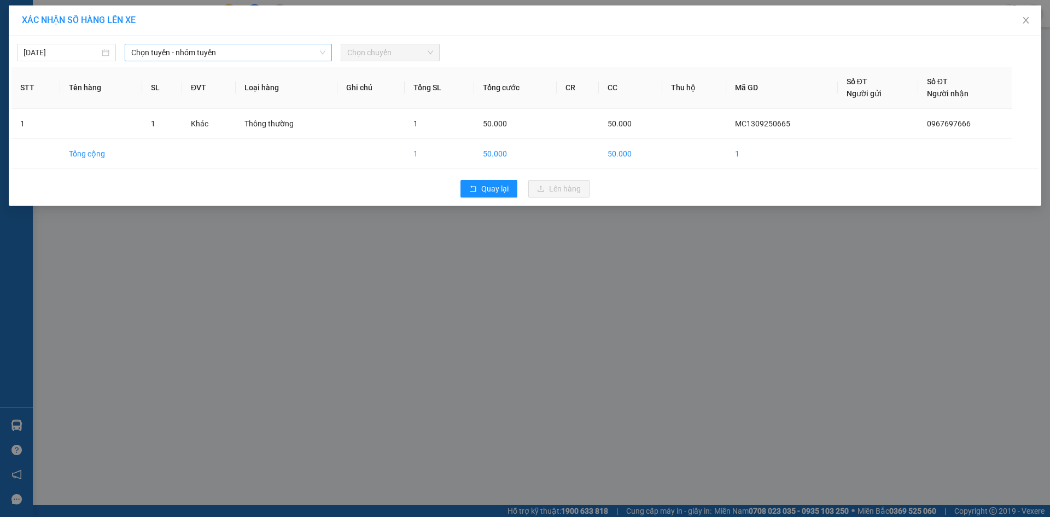
click at [204, 58] on span "Chọn tuyến - nhóm tuyến" at bounding box center [228, 52] width 194 height 16
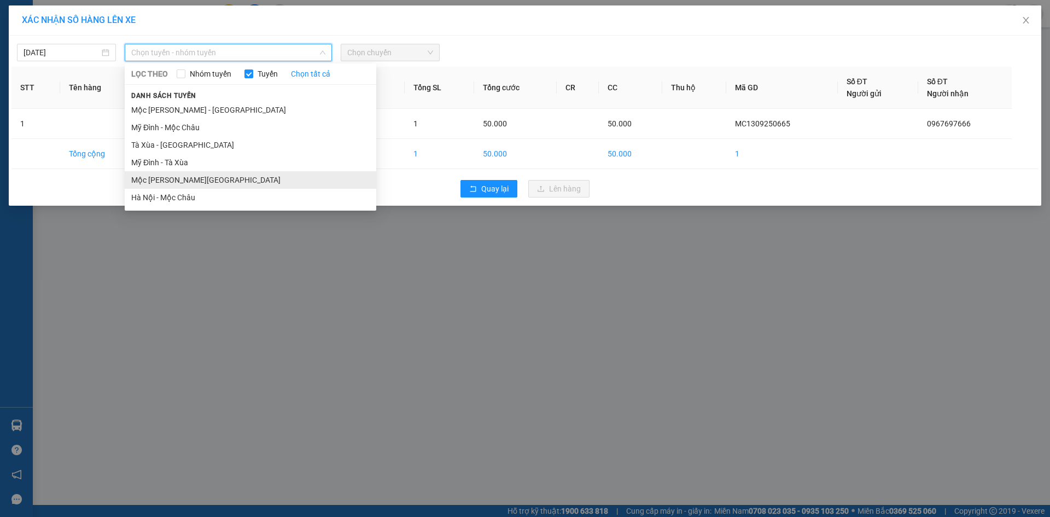
click at [211, 183] on li "Mộc Châu - Hà Nội" at bounding box center [251, 180] width 252 height 18
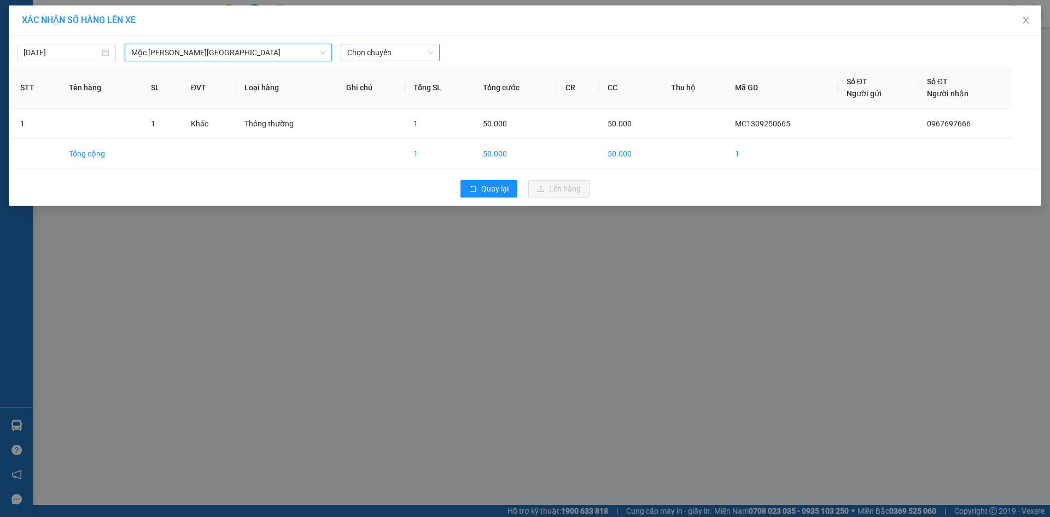
click at [371, 55] on span "Chọn chuyến" at bounding box center [390, 52] width 86 height 16
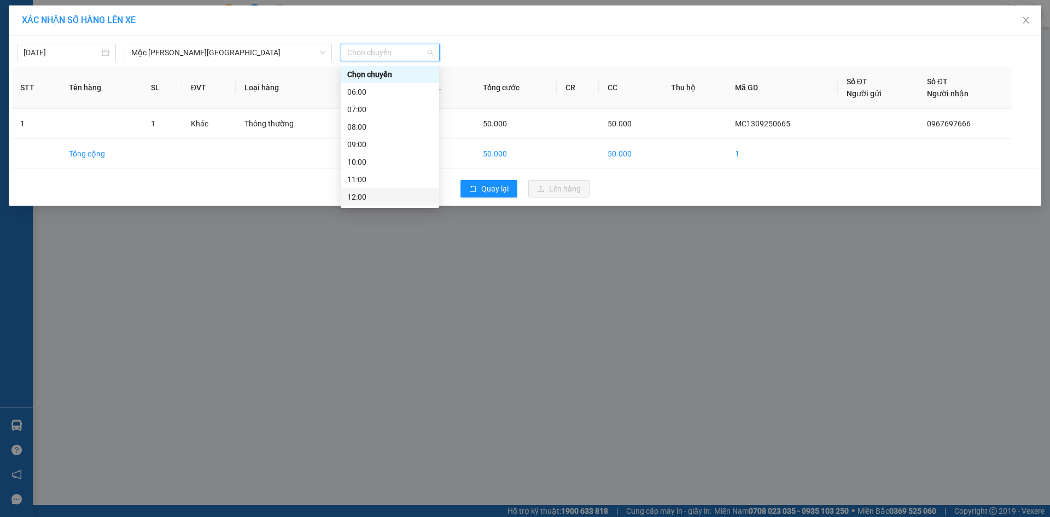
click at [376, 193] on div "12:00" at bounding box center [389, 197] width 85 height 12
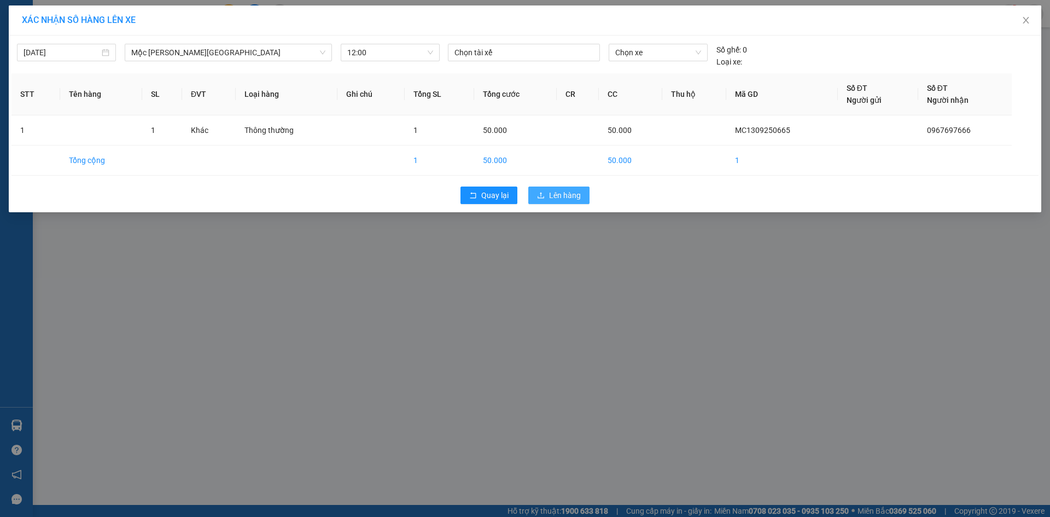
click at [558, 193] on span "Lên hàng" at bounding box center [565, 195] width 32 height 12
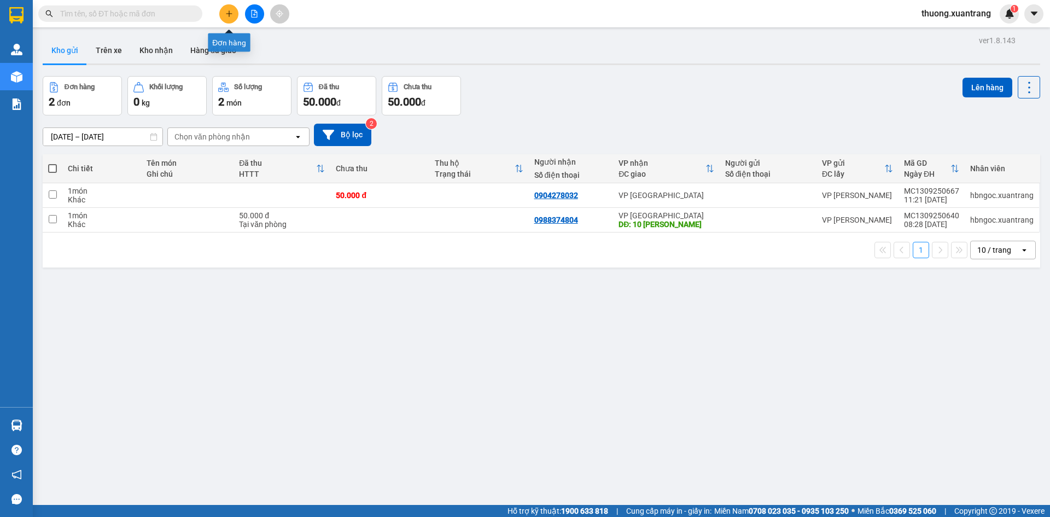
click at [257, 16] on icon "file-add" at bounding box center [255, 14] width 8 height 8
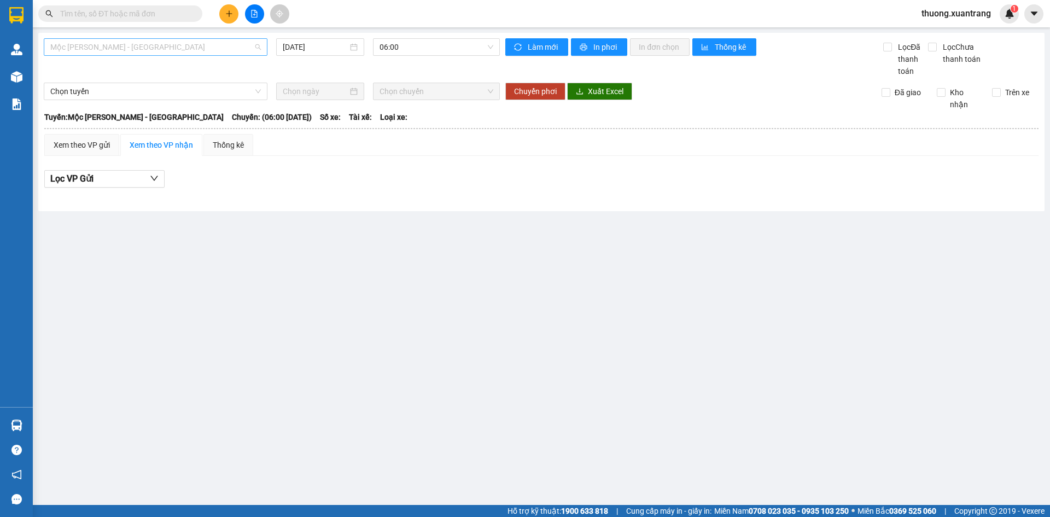
click at [124, 50] on span "Mộc Châu - Mỹ Đình" at bounding box center [155, 47] width 211 height 16
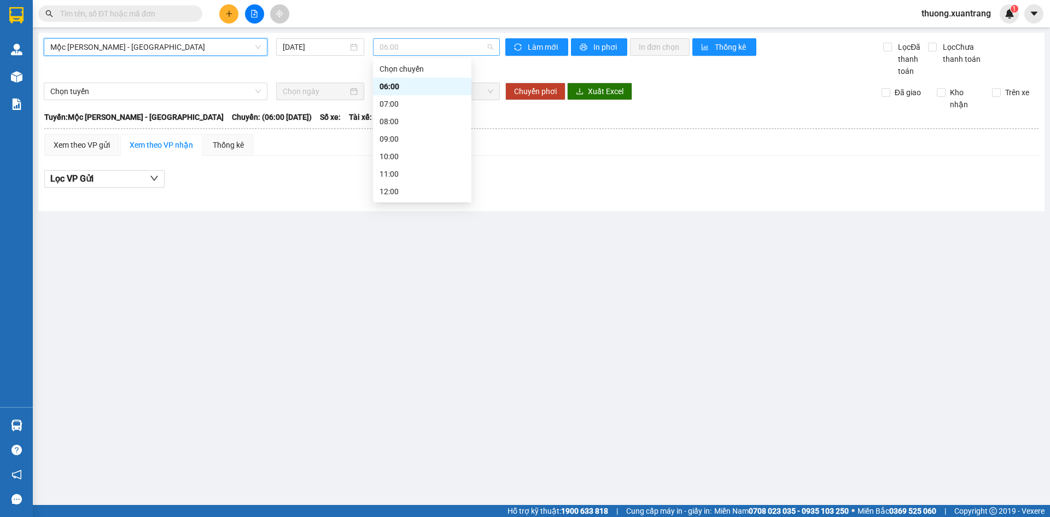
click at [439, 38] on div "06:00" at bounding box center [436, 47] width 127 height 18
click at [394, 167] on div "11:00" at bounding box center [422, 174] width 98 height 18
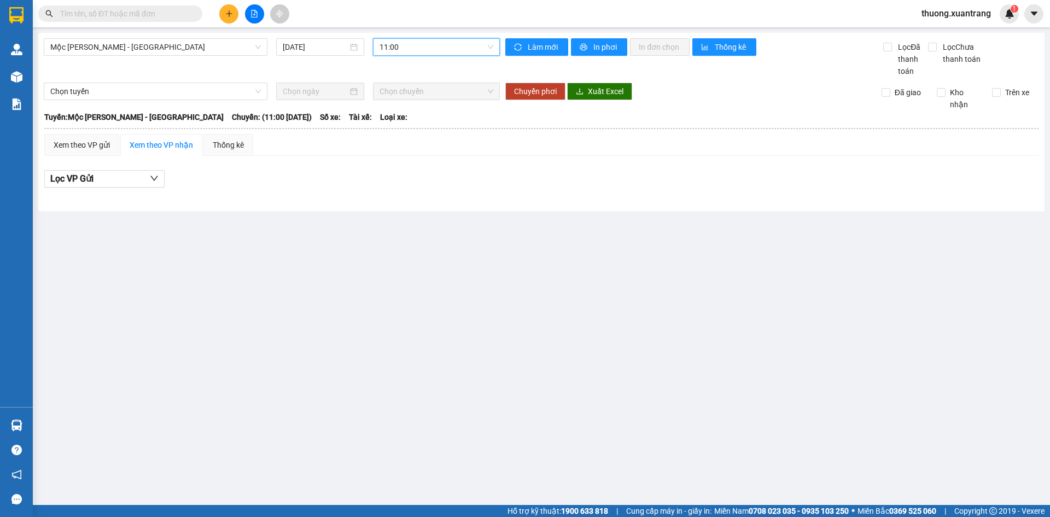
click at [400, 50] on span "11:00" at bounding box center [437, 47] width 114 height 16
click at [406, 187] on div "12:00" at bounding box center [422, 191] width 85 height 12
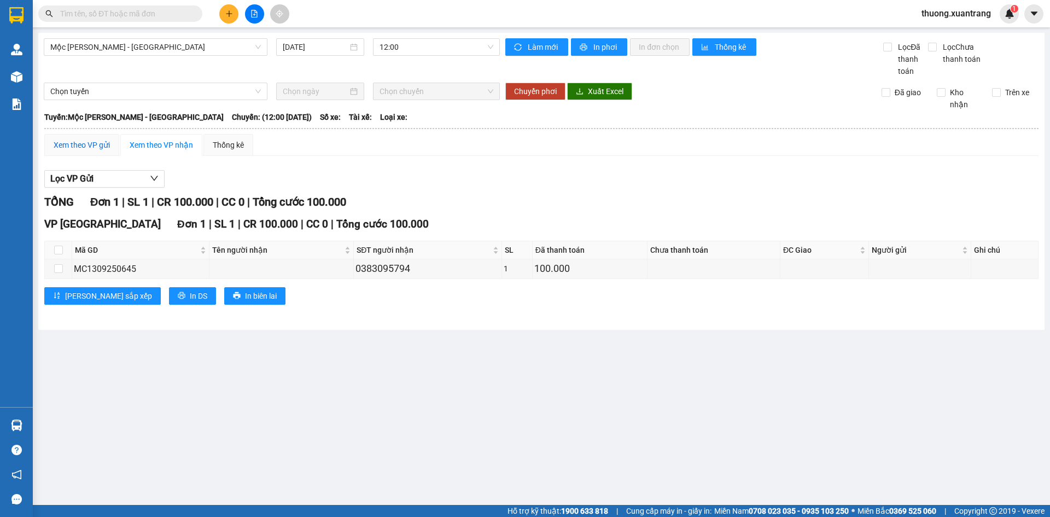
click at [77, 148] on div "Xem theo VP gửi" at bounding box center [82, 145] width 56 height 12
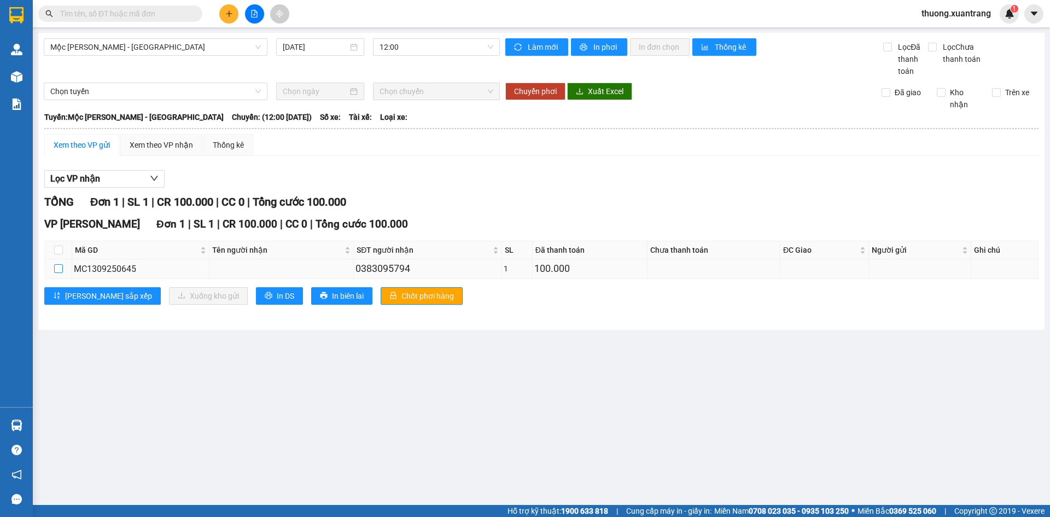
click at [57, 268] on input "checkbox" at bounding box center [58, 268] width 9 height 9
checkbox input "true"
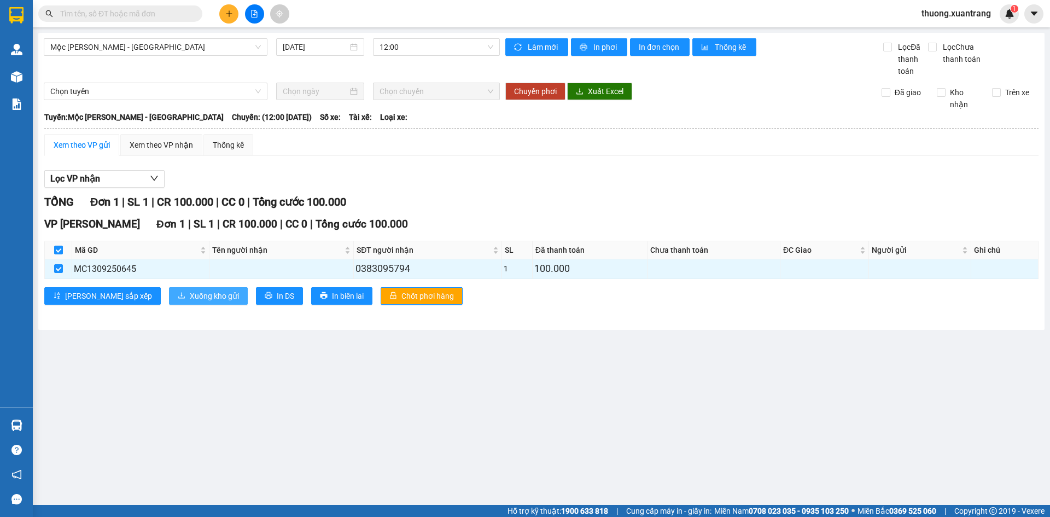
click at [190, 292] on span "Xuống kho gửi" at bounding box center [214, 296] width 49 height 12
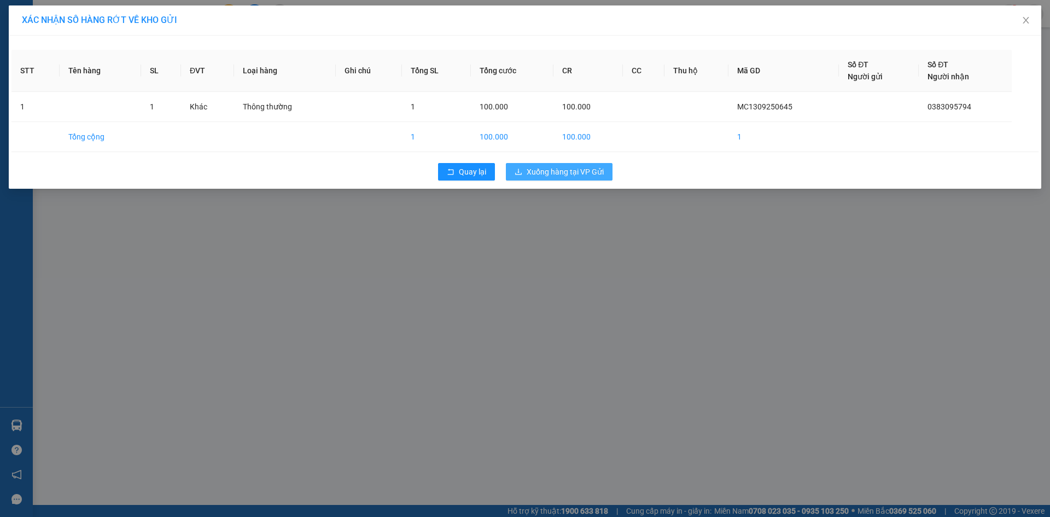
click at [567, 176] on span "Xuống hàng tại VP Gửi" at bounding box center [565, 172] width 77 height 12
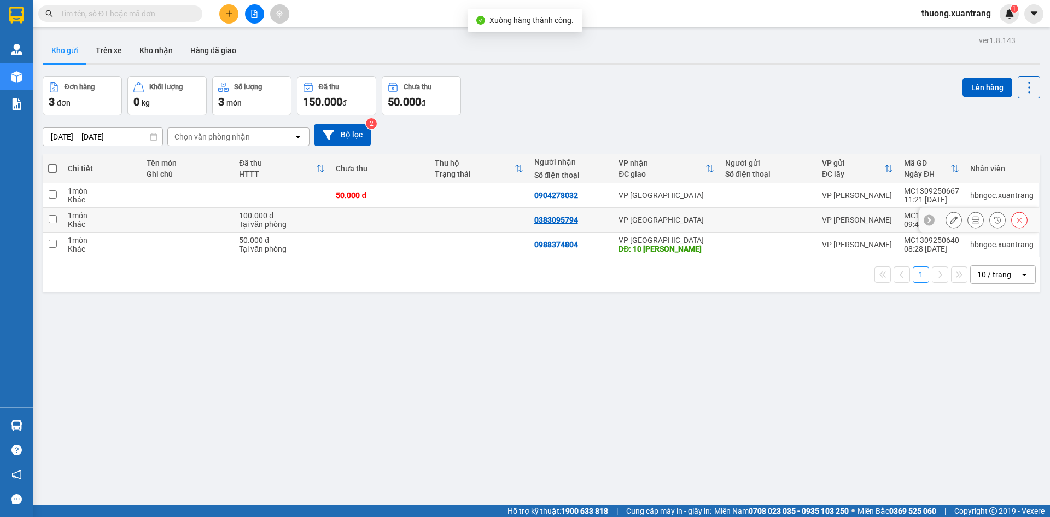
click at [800, 218] on div at bounding box center [768, 220] width 86 height 9
checkbox input "true"
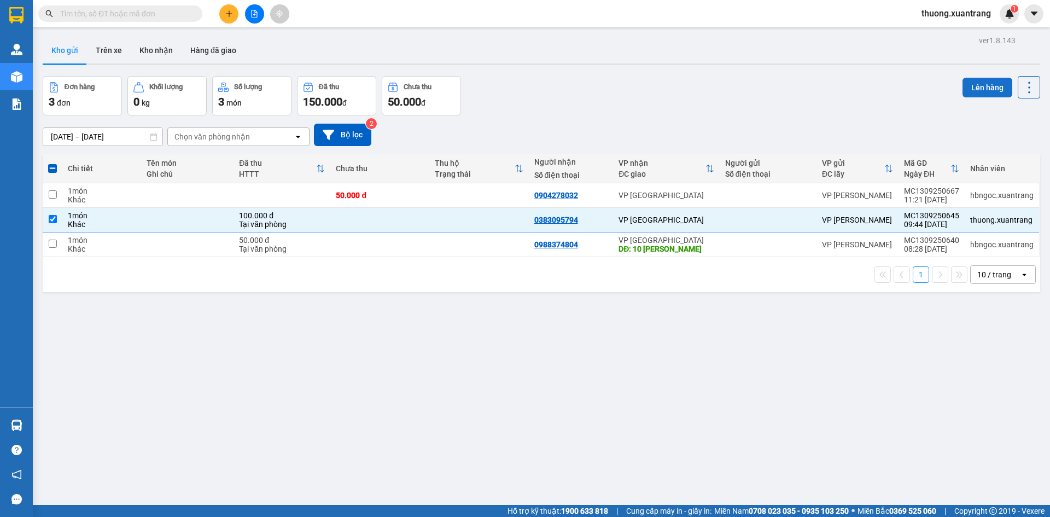
click at [987, 88] on button "Lên hàng" at bounding box center [988, 88] width 50 height 20
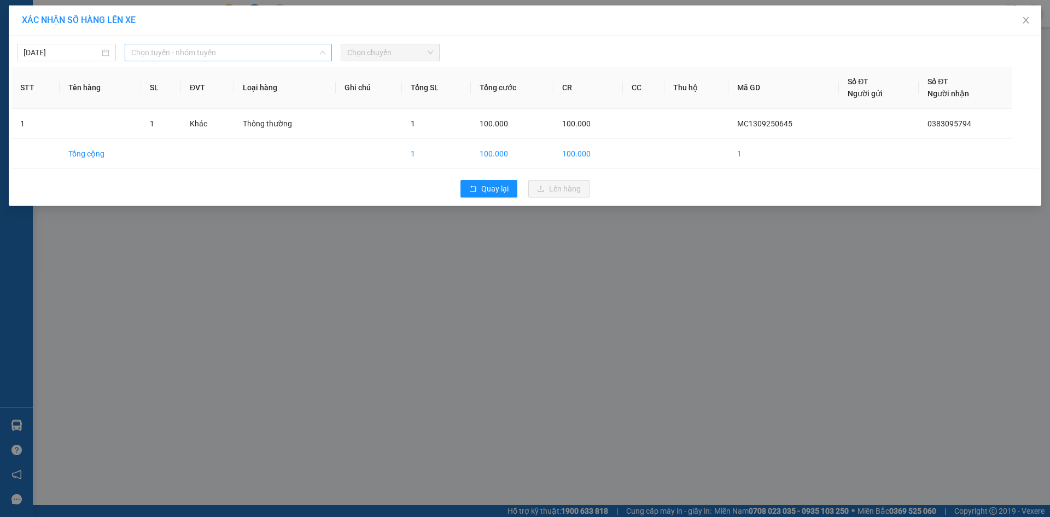
click at [233, 54] on span "Chọn tuyến - nhóm tuyến" at bounding box center [228, 52] width 194 height 16
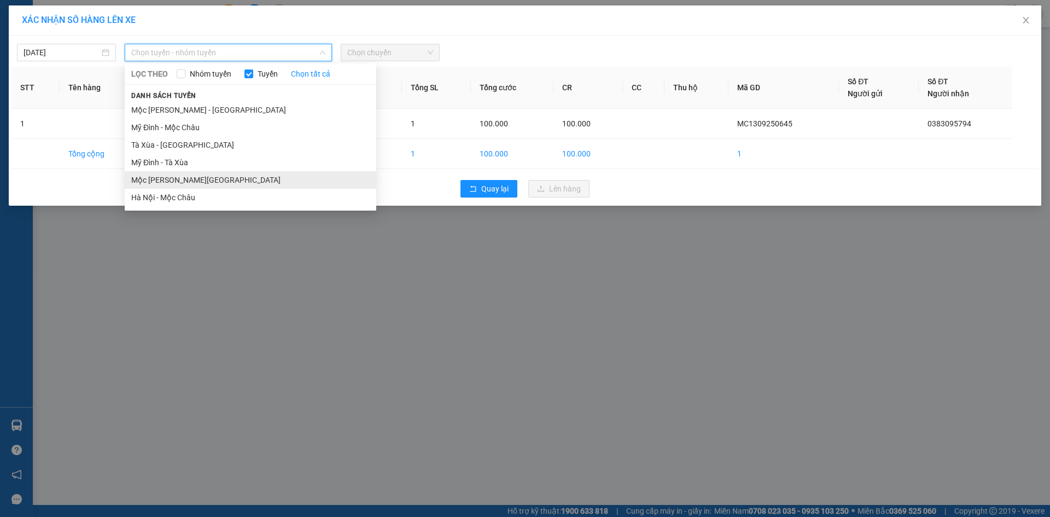
click at [197, 187] on li "Mộc Châu - Hà Nội" at bounding box center [251, 180] width 252 height 18
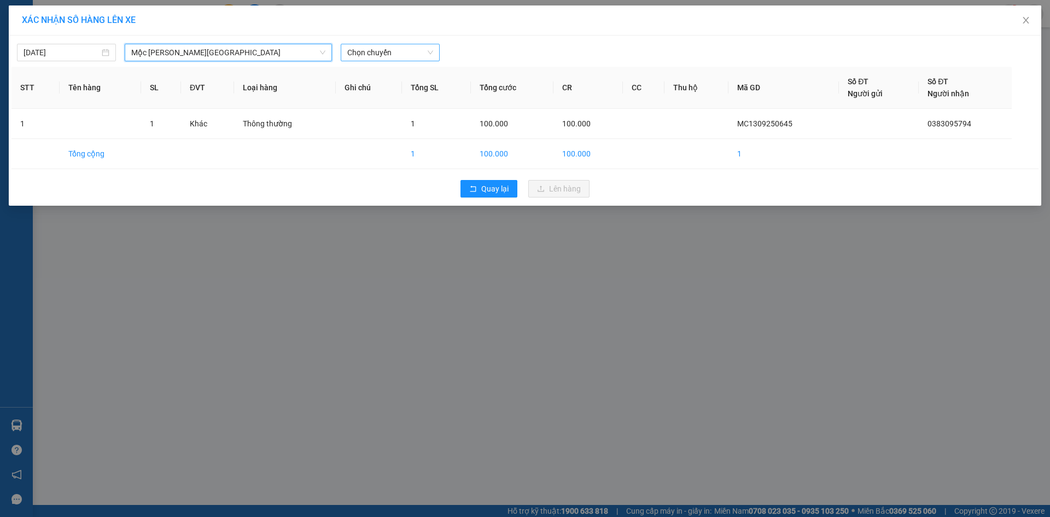
click at [379, 53] on span "Chọn chuyến" at bounding box center [390, 52] width 86 height 16
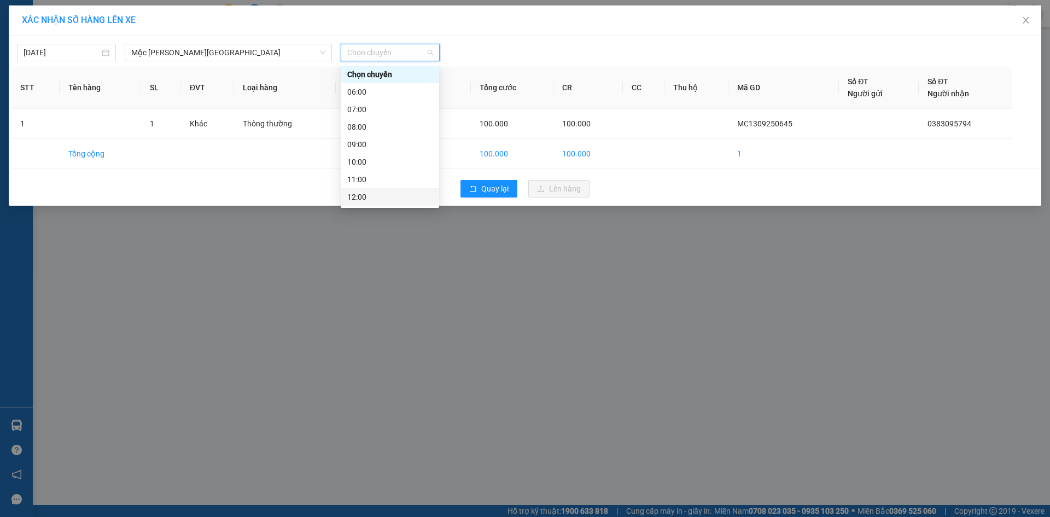
click at [374, 195] on div "12:00" at bounding box center [389, 197] width 85 height 12
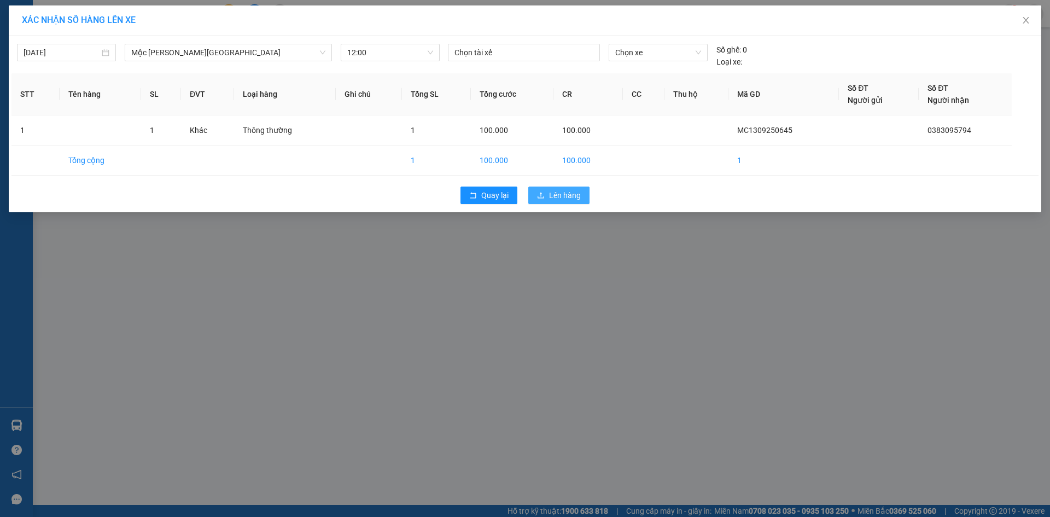
click at [548, 196] on button "Lên hàng" at bounding box center [558, 196] width 61 height 18
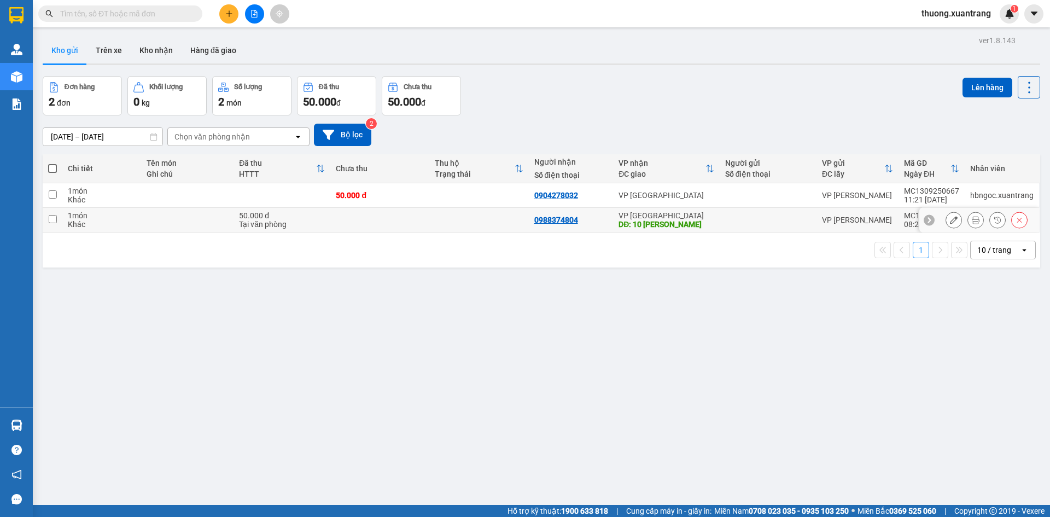
click at [950, 219] on icon at bounding box center [954, 220] width 8 height 8
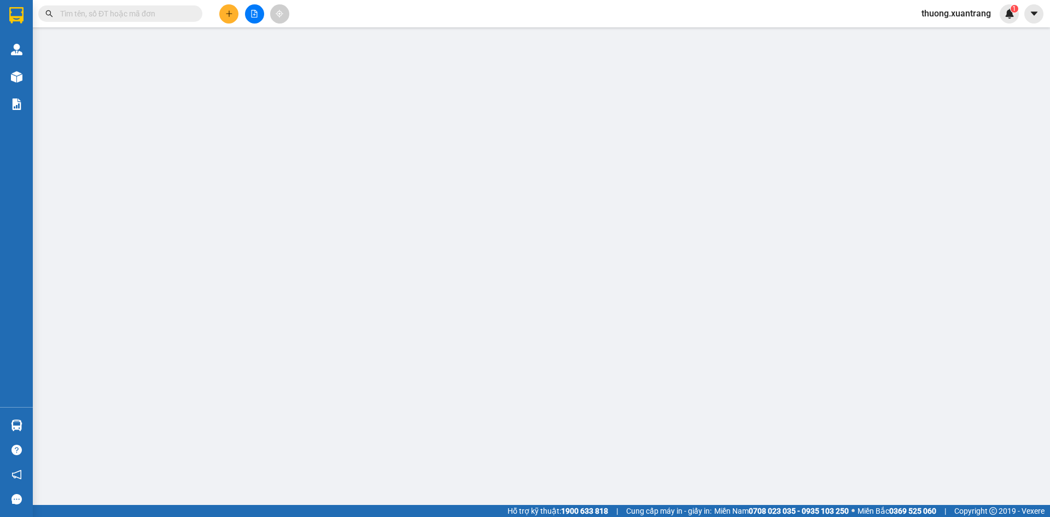
type input "0988374804"
type input "10 châu văn liêm"
type input "50.000"
type input "0"
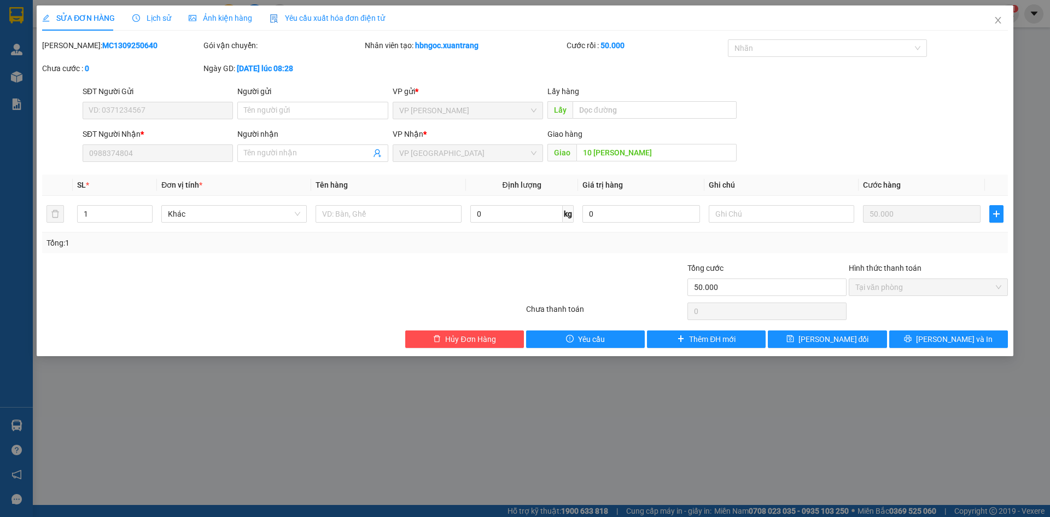
click at [230, 14] on span "Ảnh kiện hàng" at bounding box center [220, 18] width 63 height 9
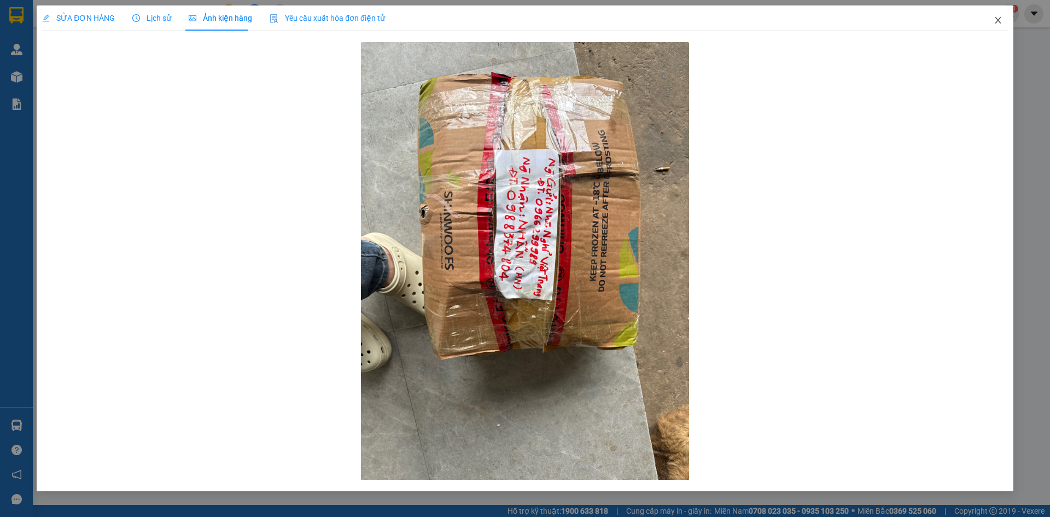
click at [998, 20] on icon "close" at bounding box center [998, 20] width 6 height 7
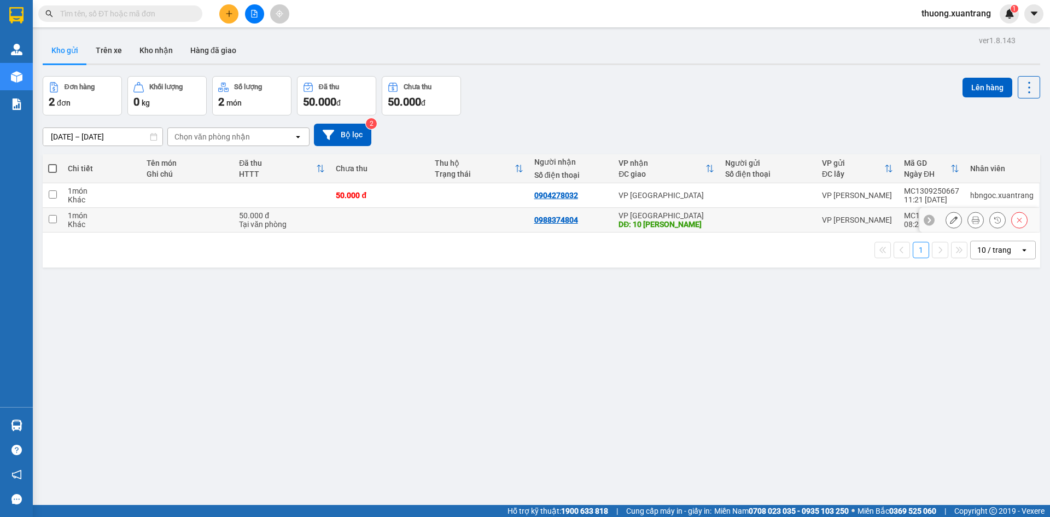
drag, startPoint x: 440, startPoint y: 215, endPoint x: 492, endPoint y: 189, distance: 57.5
click at [440, 215] on td at bounding box center [478, 220] width 99 height 25
checkbox input "true"
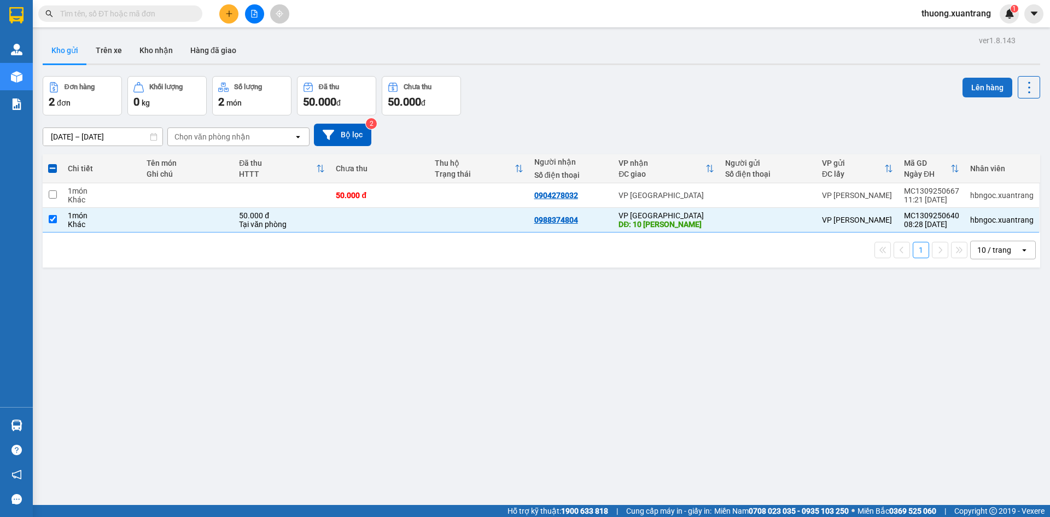
click at [982, 80] on button "Lên hàng" at bounding box center [988, 88] width 50 height 20
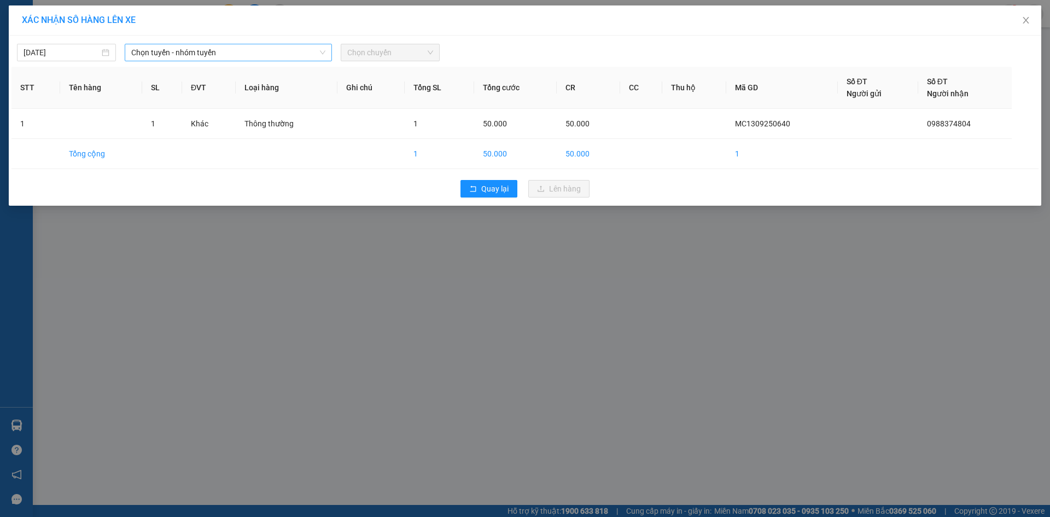
click at [224, 49] on span "Chọn tuyến - nhóm tuyến" at bounding box center [228, 52] width 194 height 16
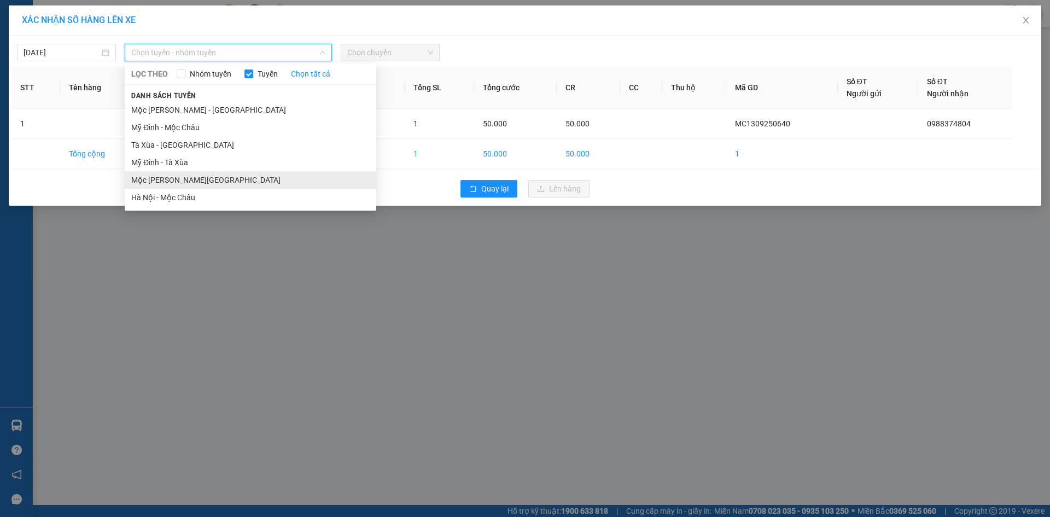
click at [205, 183] on li "Mộc Châu - Hà Nội" at bounding box center [251, 180] width 252 height 18
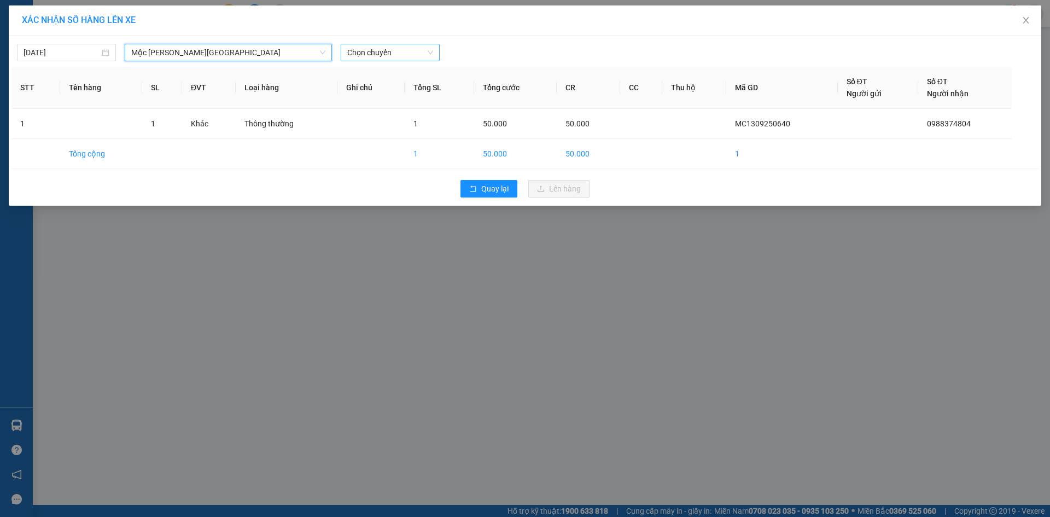
click at [394, 53] on span "Chọn chuyến" at bounding box center [390, 52] width 86 height 16
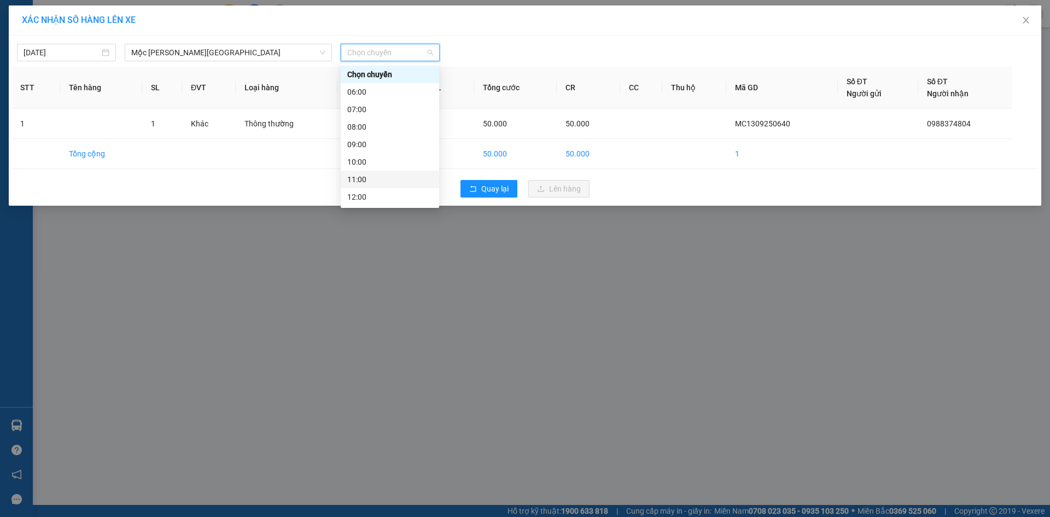
click at [360, 186] on div "11:00" at bounding box center [390, 180] width 98 height 18
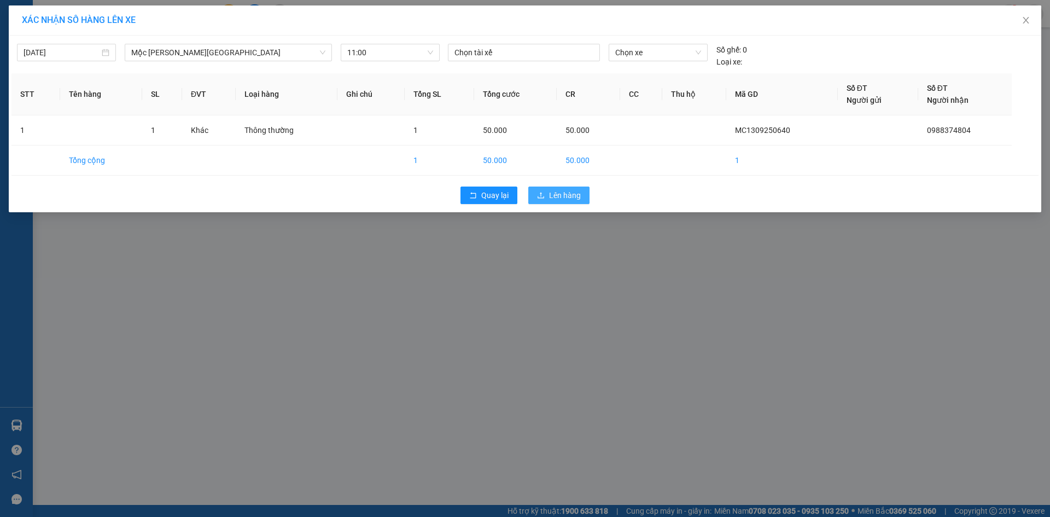
click at [550, 196] on span "Lên hàng" at bounding box center [565, 195] width 32 height 12
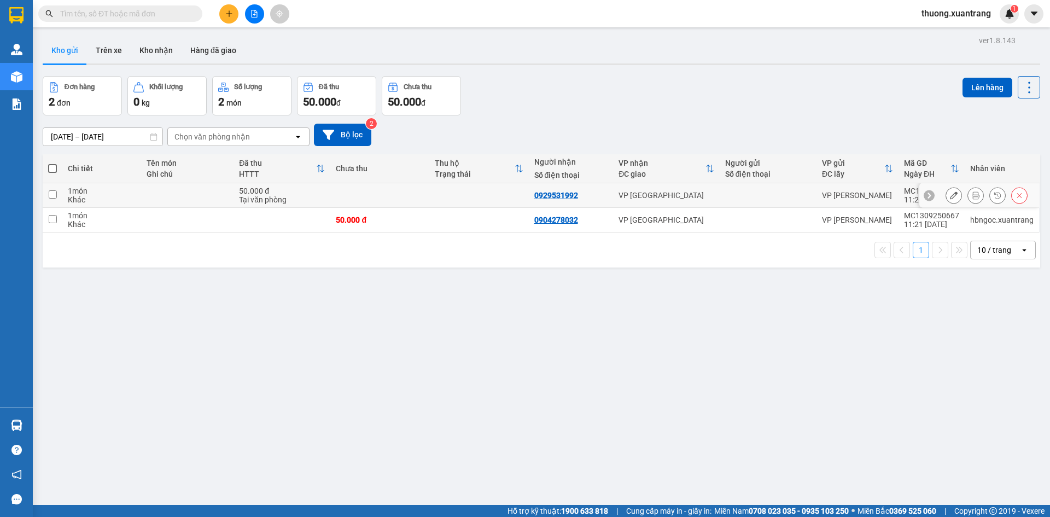
click at [972, 194] on icon at bounding box center [976, 195] width 8 height 8
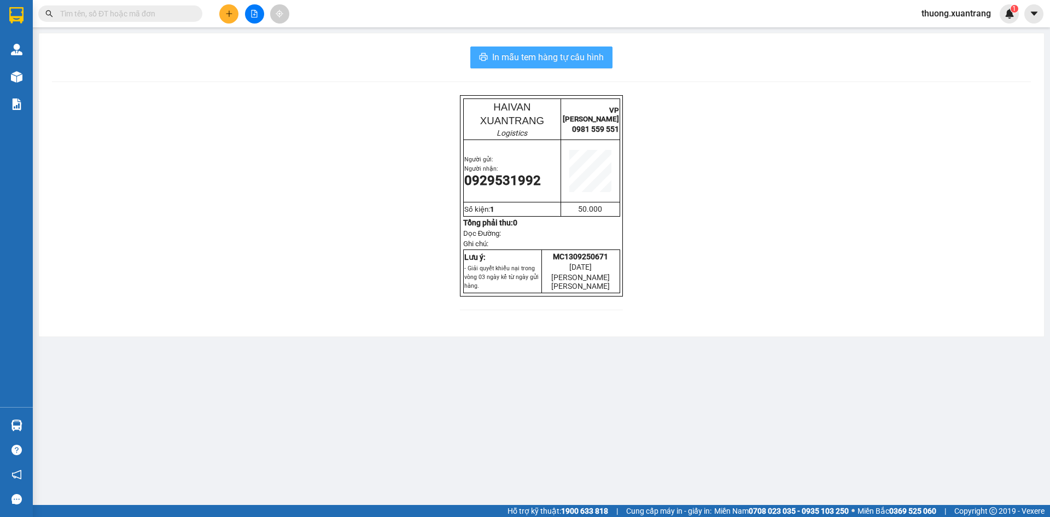
click at [579, 50] on button "In mẫu tem hàng tự cấu hình" at bounding box center [541, 57] width 142 height 22
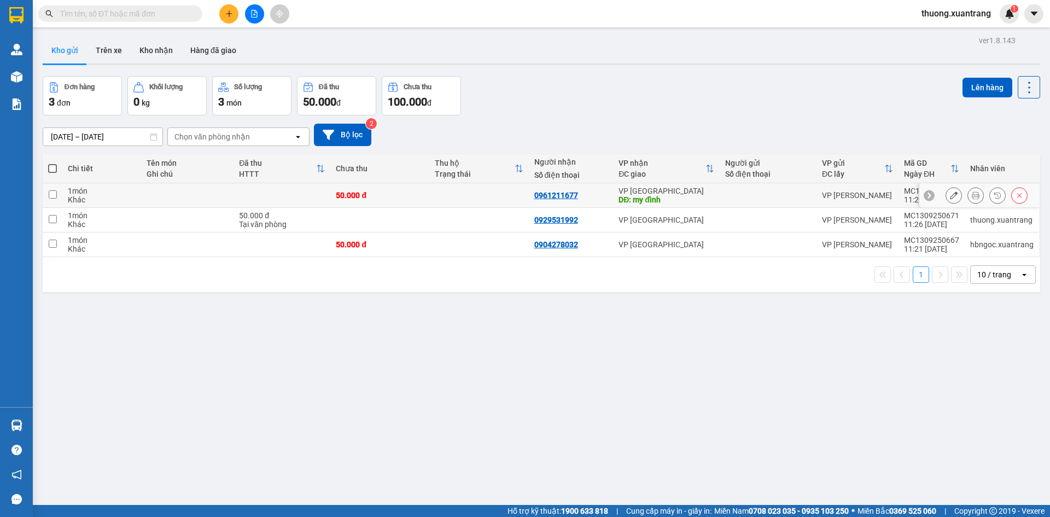
drag, startPoint x: 968, startPoint y: 195, endPoint x: 977, endPoint y: 195, distance: 9.3
click at [972, 195] on icon at bounding box center [976, 195] width 8 height 8
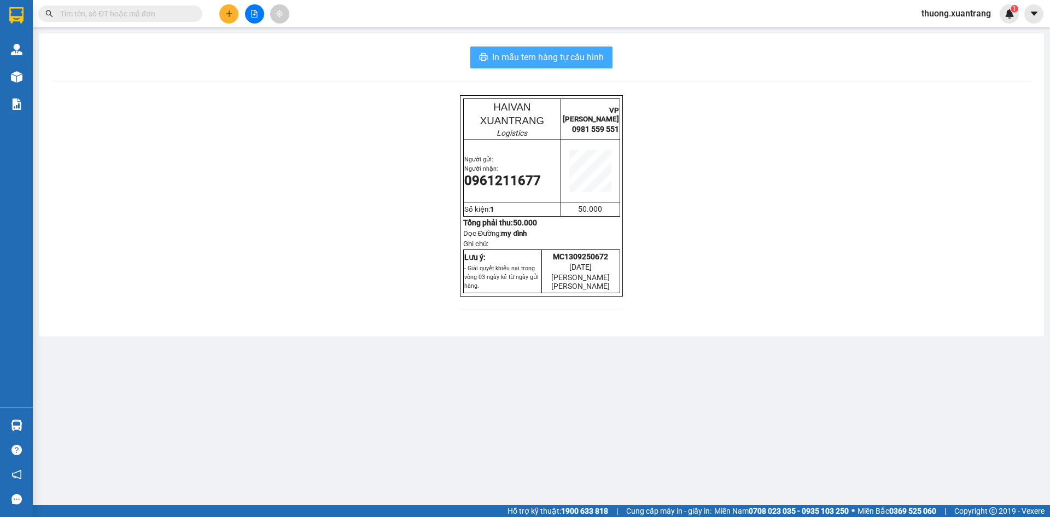
click at [599, 57] on span "In mẫu tem hàng tự cấu hình" at bounding box center [548, 57] width 112 height 14
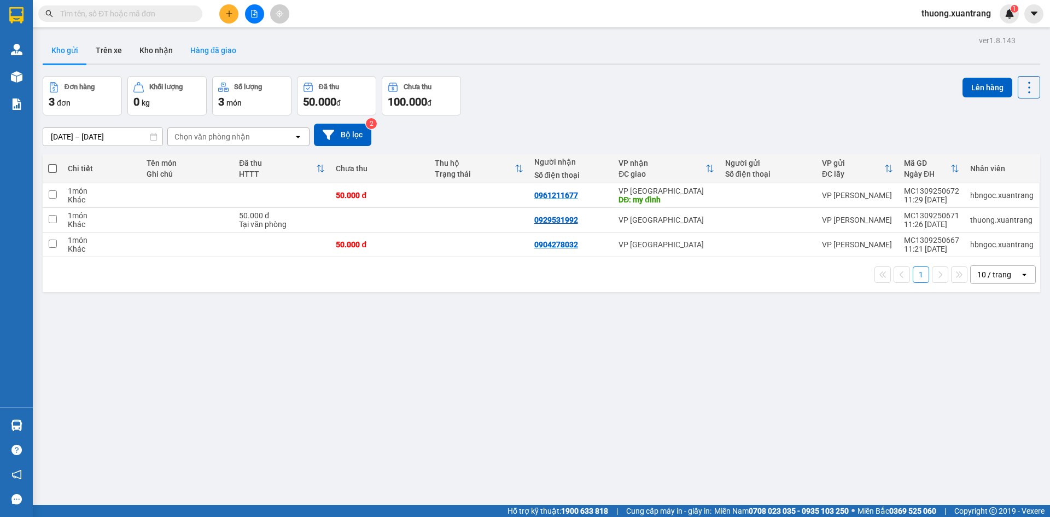
click at [205, 48] on button "Hàng đã giao" at bounding box center [213, 50] width 63 height 26
